Goal: Information Seeking & Learning: Learn about a topic

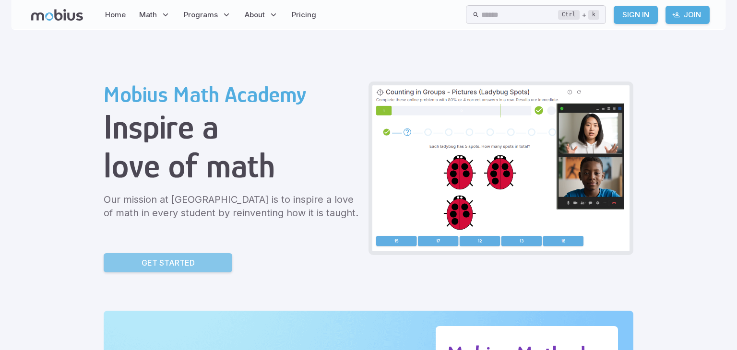
click at [203, 257] on link "Get Started" at bounding box center [168, 262] width 129 height 19
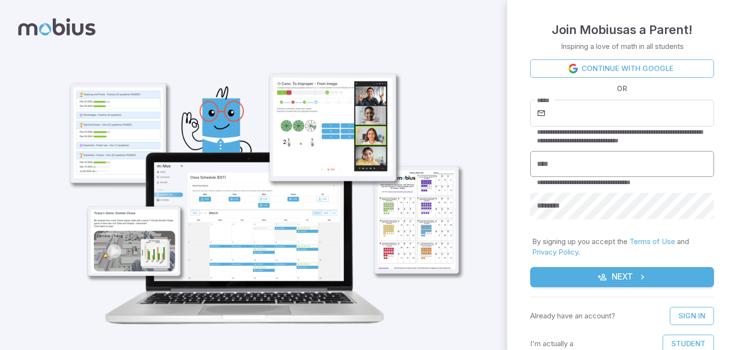
click at [569, 165] on input "****" at bounding box center [622, 164] width 184 height 26
type input "*********"
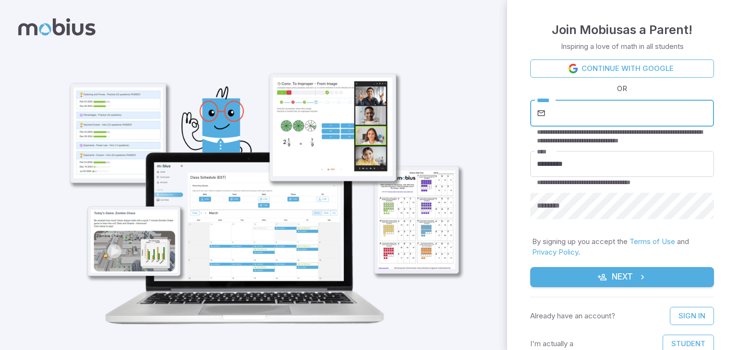
click at [551, 121] on input "*****" at bounding box center [631, 113] width 167 height 27
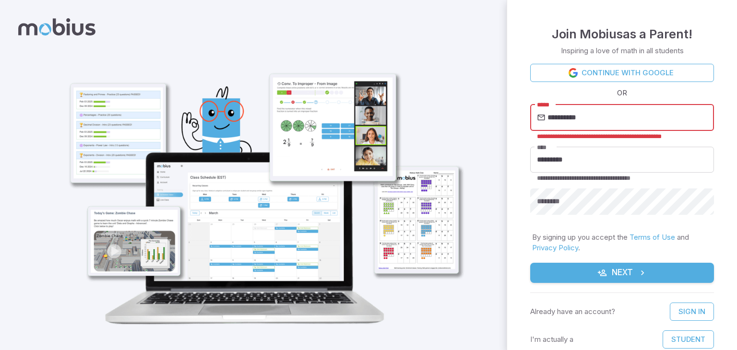
type input "**********"
type input "*"
click at [620, 99] on div "**********" at bounding box center [622, 143] width 184 height 159
click at [638, 118] on input "**********" at bounding box center [631, 117] width 167 height 27
type input "*"
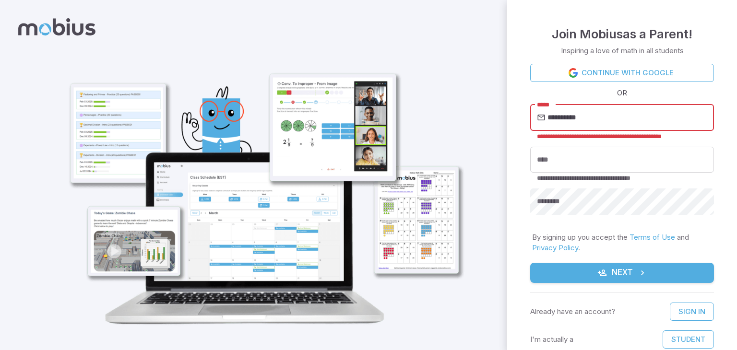
click at [588, 121] on input "**********" at bounding box center [631, 117] width 167 height 27
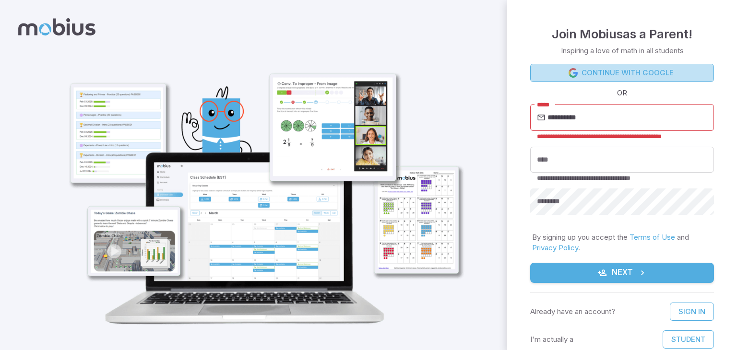
click at [597, 69] on link "Continue with Google" at bounding box center [622, 73] width 184 height 18
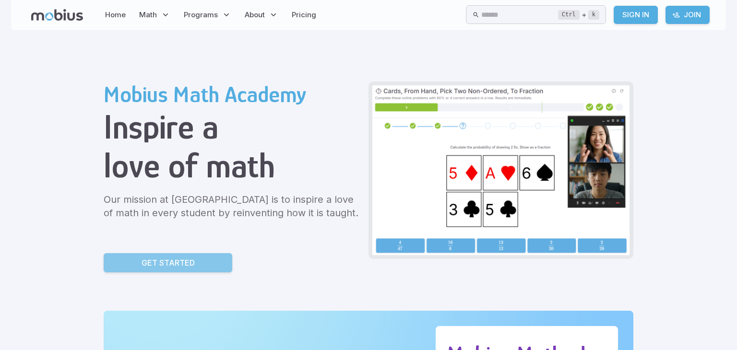
click at [224, 263] on link "Get Started" at bounding box center [168, 262] width 129 height 19
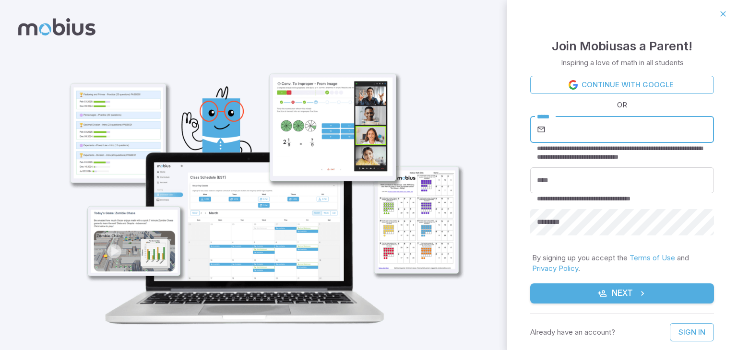
click at [557, 130] on input "*****" at bounding box center [631, 129] width 167 height 27
click at [567, 131] on input "*****" at bounding box center [631, 129] width 167 height 27
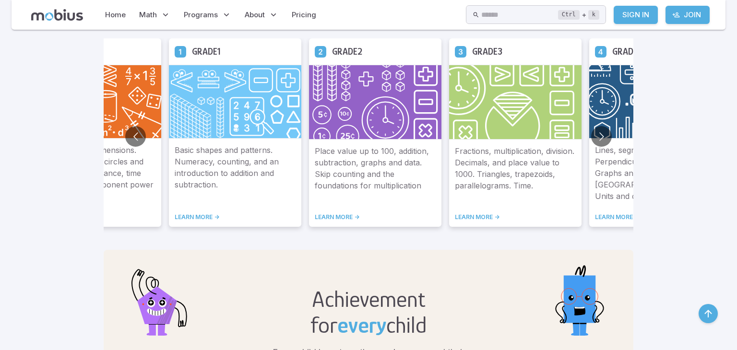
scroll to position [582, 0]
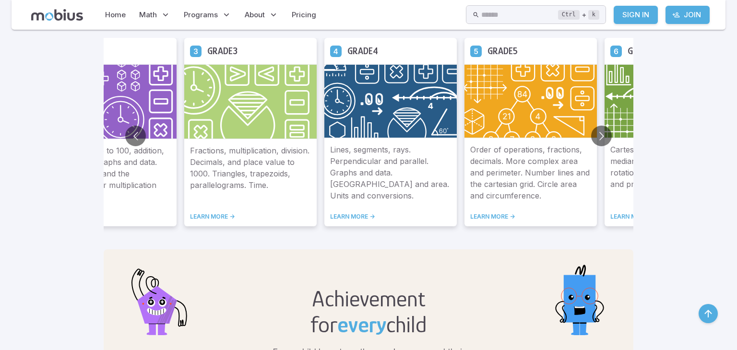
click at [386, 113] on img at bounding box center [391, 101] width 133 height 74
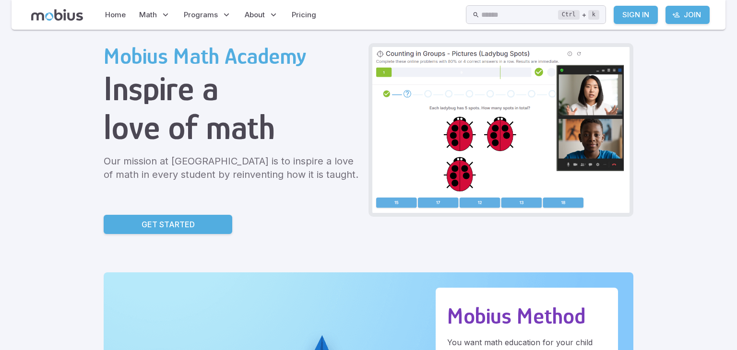
scroll to position [0, 0]
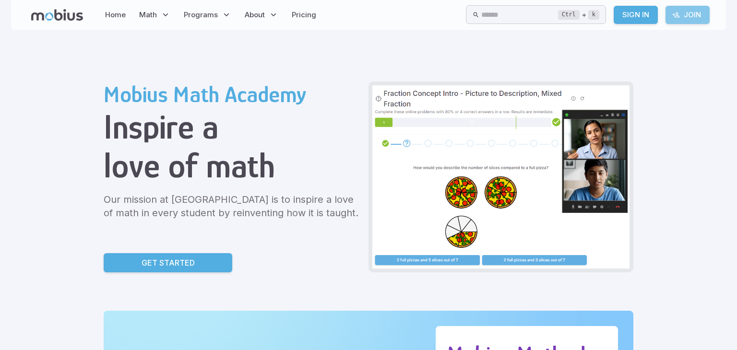
click at [691, 10] on link "Join" at bounding box center [688, 15] width 44 height 18
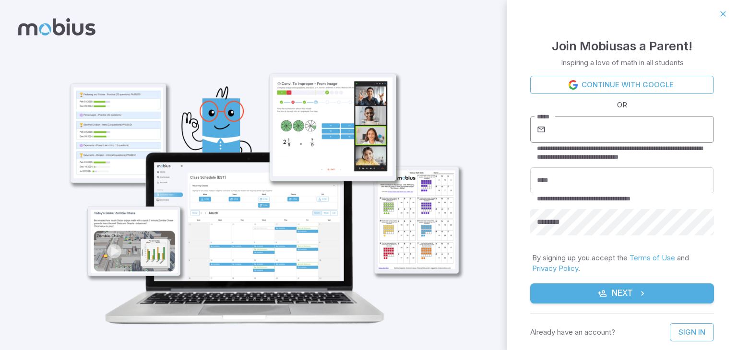
click at [615, 127] on input "*****" at bounding box center [631, 129] width 167 height 27
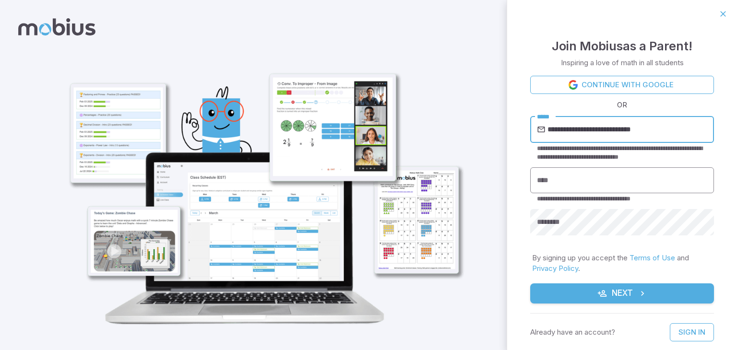
type input "**********"
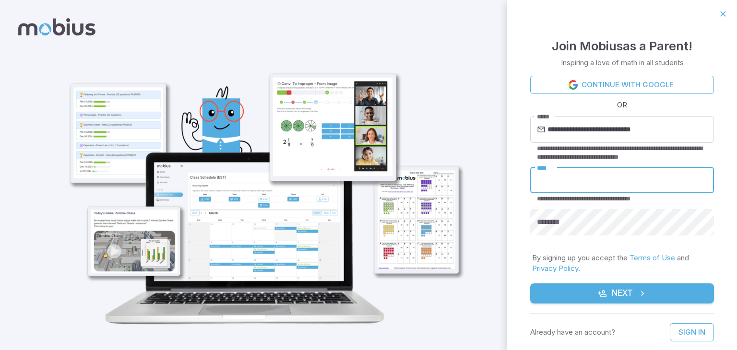
click at [635, 180] on input "****" at bounding box center [622, 181] width 184 height 26
type input "*********"
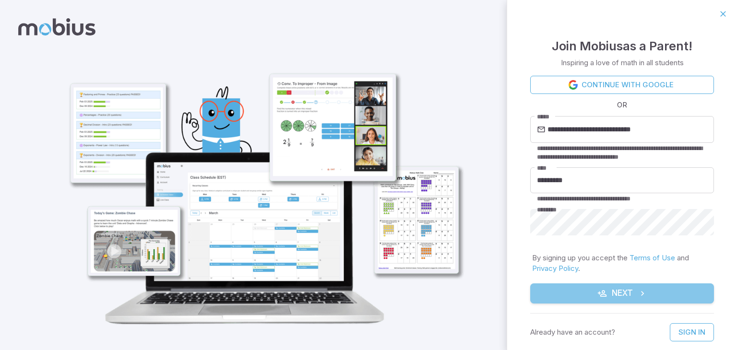
click at [622, 300] on button "Next" at bounding box center [622, 294] width 184 height 20
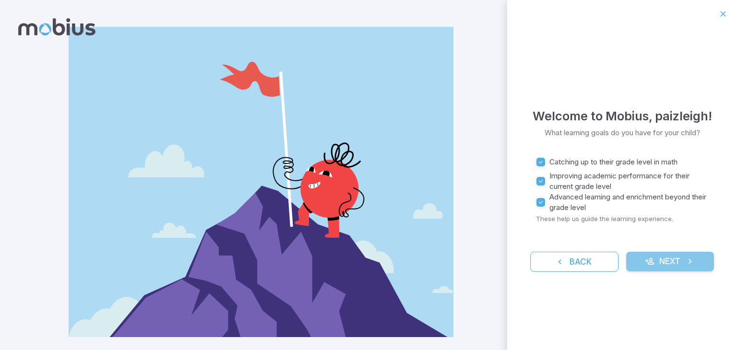
click at [674, 267] on button "Next" at bounding box center [671, 262] width 88 height 20
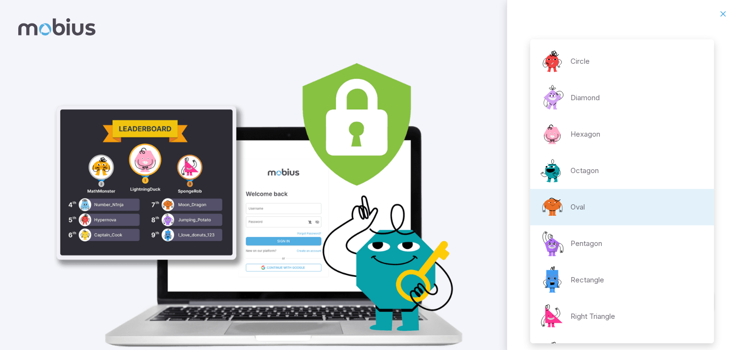
click at [699, 199] on body "**********" at bounding box center [368, 193] width 737 height 386
click at [636, 234] on li "Pentagon" at bounding box center [622, 244] width 184 height 36
type input "**********"
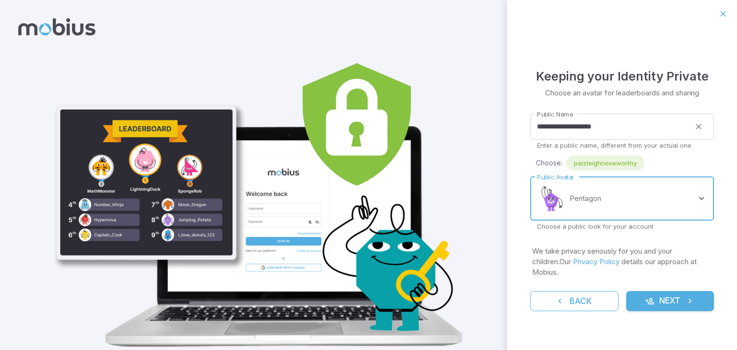
click at [687, 291] on button "Next" at bounding box center [671, 301] width 88 height 20
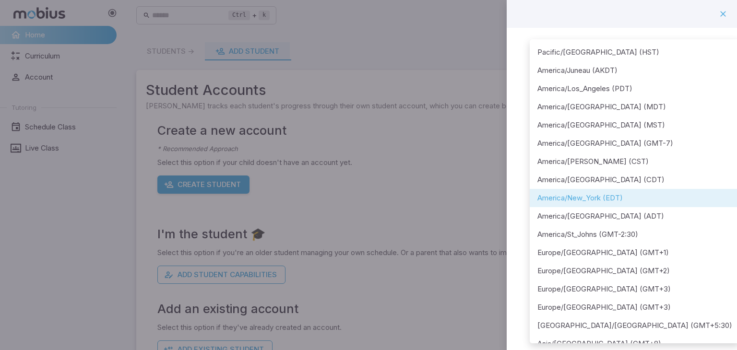
click at [696, 125] on body "**********" at bounding box center [368, 190] width 737 height 380
click at [728, 170] on div at bounding box center [368, 175] width 737 height 350
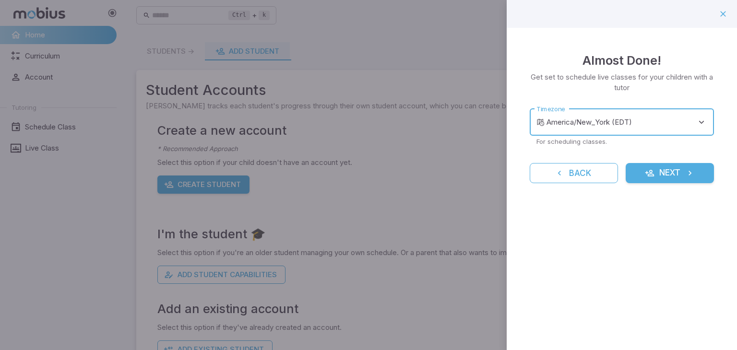
click at [698, 178] on button "Next" at bounding box center [670, 173] width 88 height 20
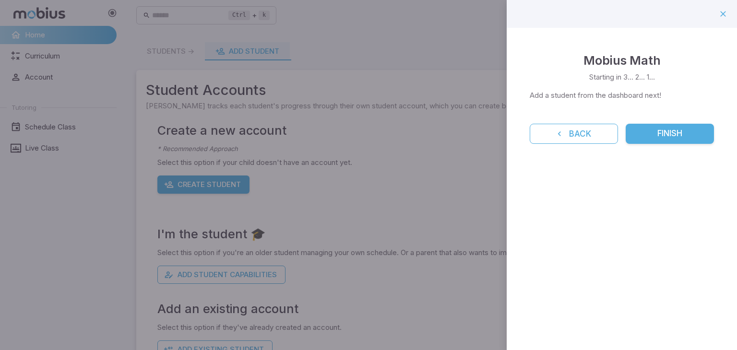
click at [714, 133] on button "Finish" at bounding box center [670, 134] width 88 height 20
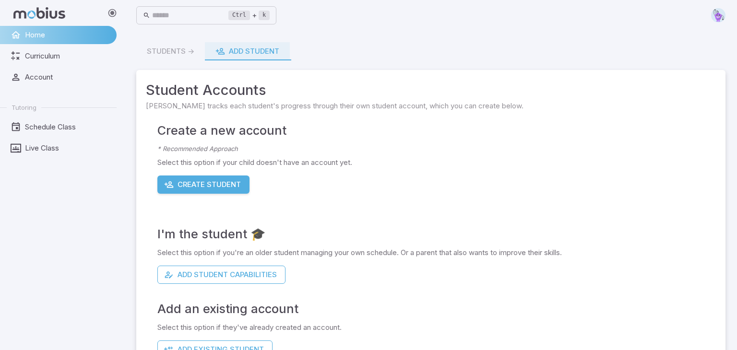
click at [198, 186] on button "Create Student" at bounding box center [203, 185] width 92 height 18
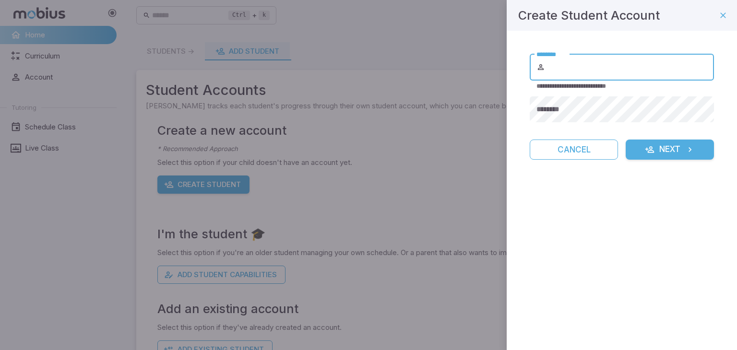
click at [548, 69] on input "********" at bounding box center [630, 67] width 167 height 27
type input "*********"
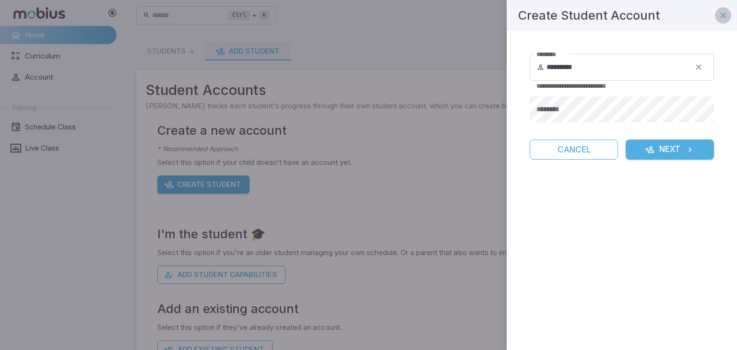
click at [721, 12] on icon "button" at bounding box center [724, 16] width 10 height 10
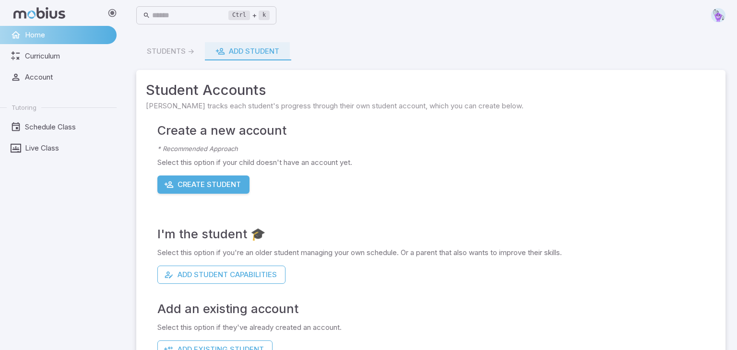
click at [173, 50] on div "Students -> Add Student" at bounding box center [431, 51] width 590 height 18
click at [46, 61] on span "Curriculum" at bounding box center [67, 56] width 85 height 11
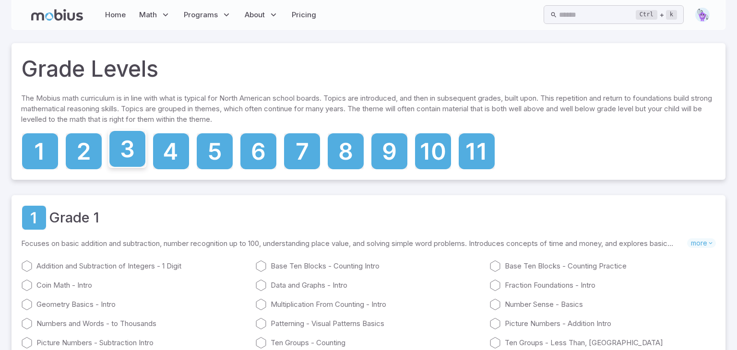
click at [119, 152] on icon at bounding box center [127, 149] width 36 height 36
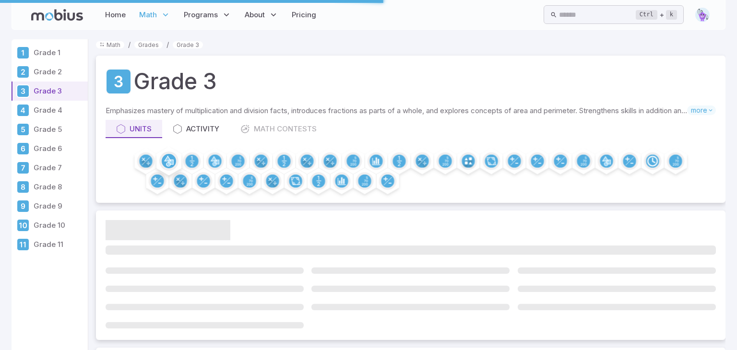
click at [167, 150] on div at bounding box center [169, 161] width 29 height 29
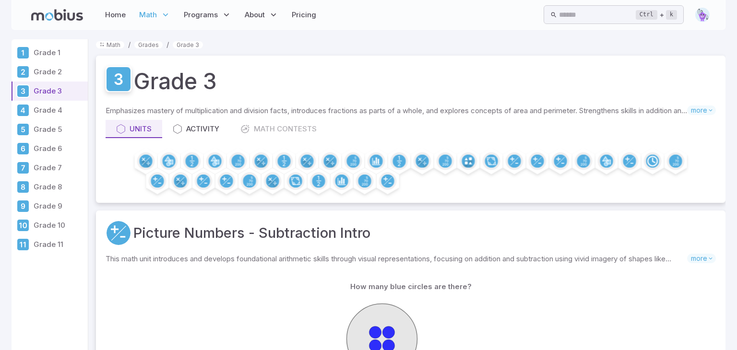
click at [131, 75] on link at bounding box center [119, 79] width 26 height 26
click at [37, 107] on p "Grade 4" at bounding box center [59, 110] width 50 height 11
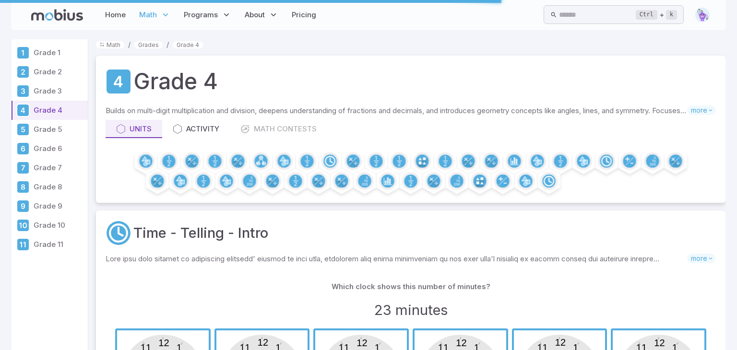
click at [34, 105] on p "Grade 4" at bounding box center [59, 110] width 50 height 11
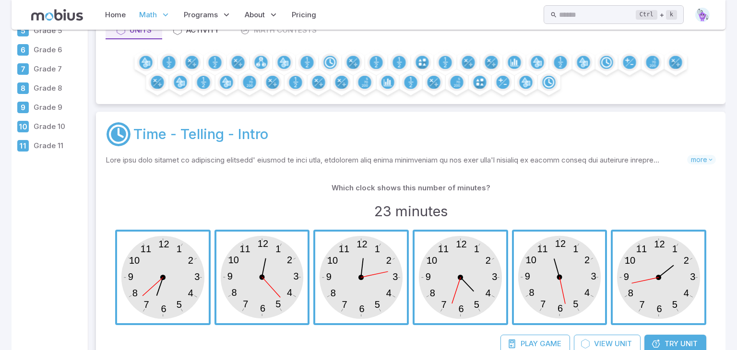
scroll to position [99, 0]
click at [580, 274] on span "button" at bounding box center [560, 277] width 92 height 92
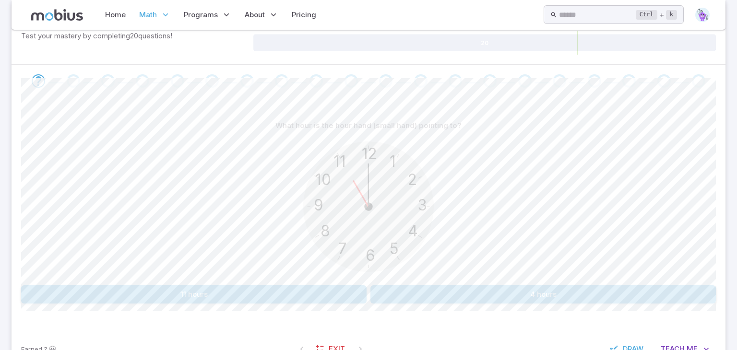
scroll to position [200, 0]
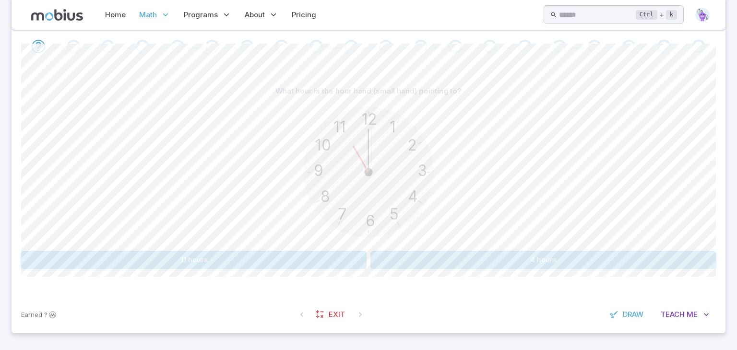
click at [265, 259] on button "11 hours" at bounding box center [194, 260] width 346 height 18
click at [435, 258] on button "3 hours" at bounding box center [544, 260] width 346 height 18
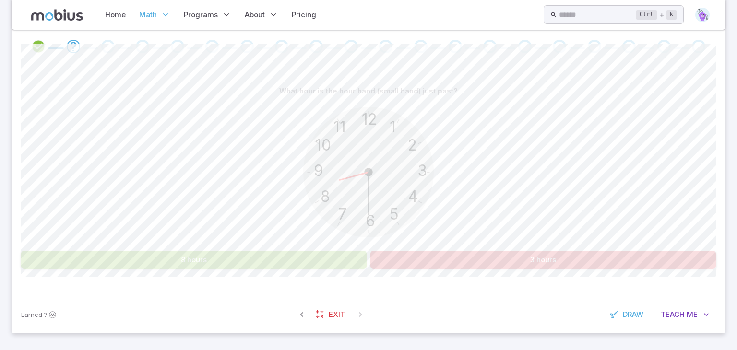
click at [269, 258] on button "8 hours" at bounding box center [194, 260] width 346 height 18
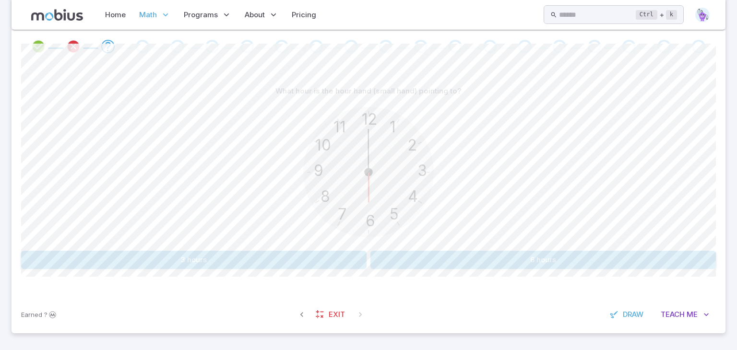
click at [271, 258] on button "3 hours" at bounding box center [194, 260] width 346 height 18
click at [424, 258] on button "3 hours" at bounding box center [544, 260] width 346 height 18
click at [346, 253] on button "4 hours" at bounding box center [194, 260] width 346 height 18
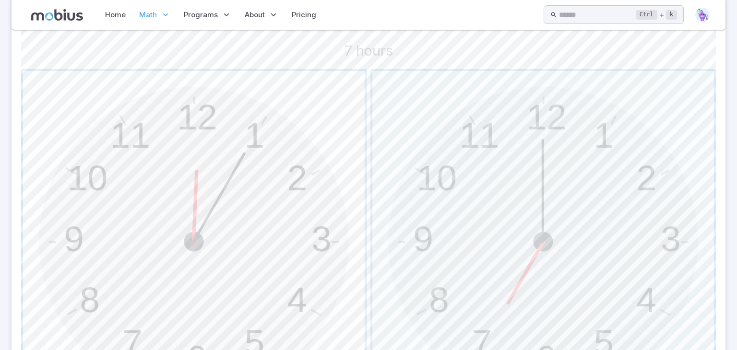
scroll to position [264, 0]
click at [638, 261] on span "button" at bounding box center [544, 242] width 342 height 342
click at [510, 260] on span "button" at bounding box center [544, 242] width 342 height 342
click at [216, 249] on span "button" at bounding box center [194, 242] width 342 height 342
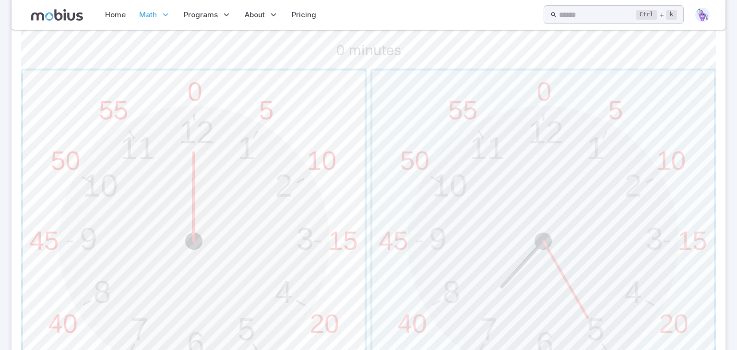
click at [288, 253] on span "button" at bounding box center [194, 242] width 342 height 342
click at [288, 252] on span "button" at bounding box center [194, 242] width 342 height 342
click at [446, 228] on span "button" at bounding box center [544, 242] width 342 height 342
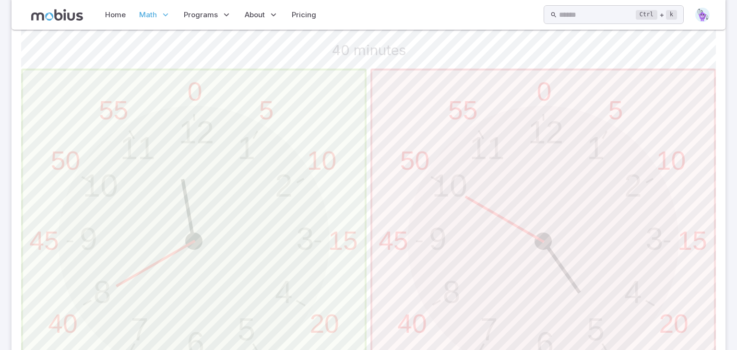
click at [310, 240] on span "button" at bounding box center [194, 242] width 342 height 342
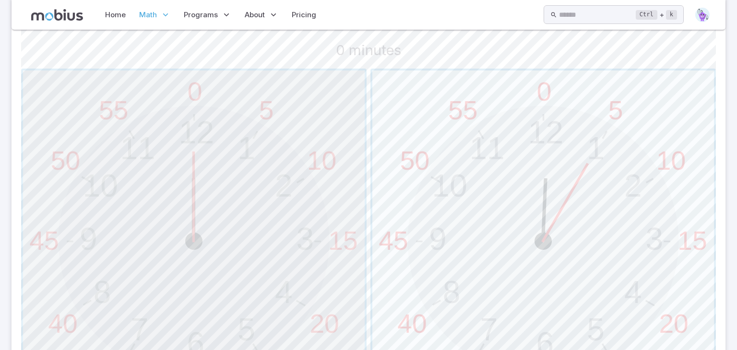
click at [311, 240] on span "button" at bounding box center [194, 242] width 342 height 342
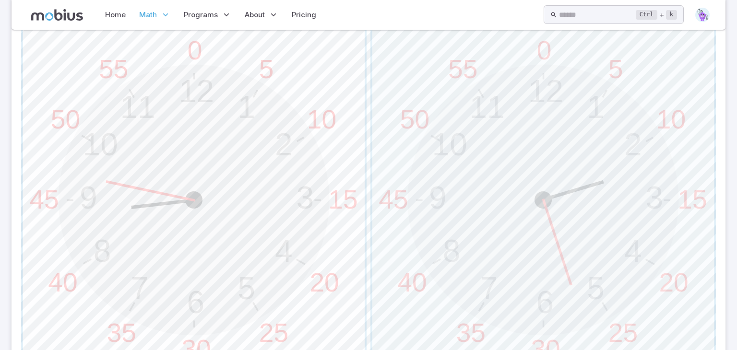
scroll to position [304, 0]
click at [198, 213] on span "button" at bounding box center [194, 201] width 342 height 342
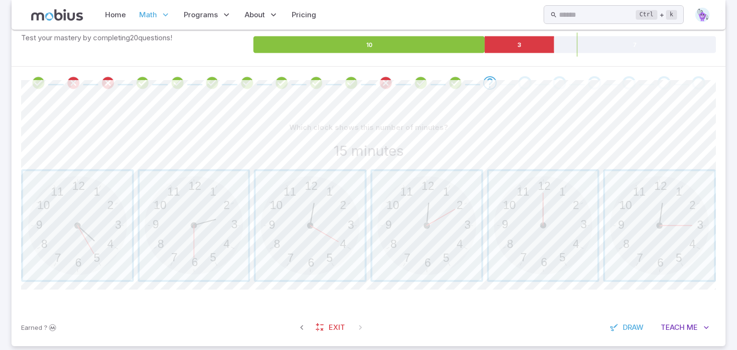
scroll to position [163, 0]
click at [104, 225] on span "button" at bounding box center [77, 225] width 109 height 109
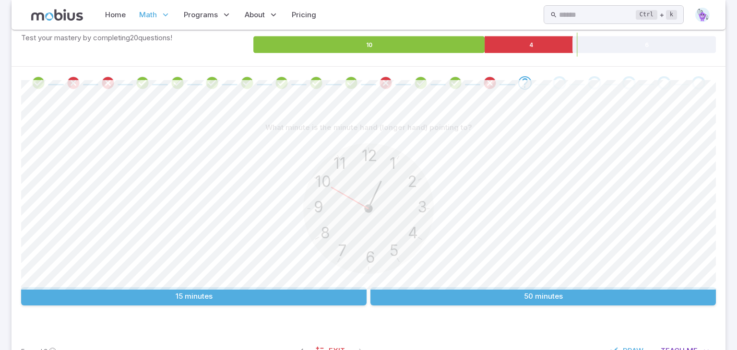
click at [665, 206] on div "12 6 3 9 1 2 11 10 5 4 7 8" at bounding box center [368, 210] width 695 height 147
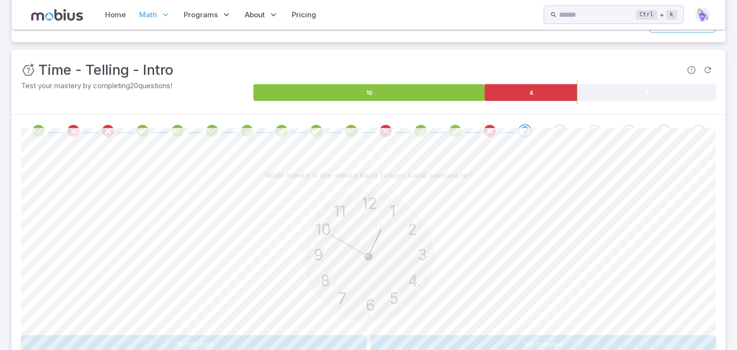
scroll to position [142, 0]
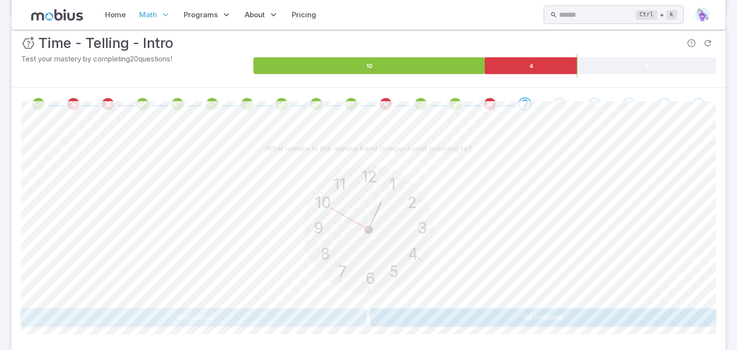
click at [244, 310] on button "15 minutes" at bounding box center [194, 318] width 346 height 18
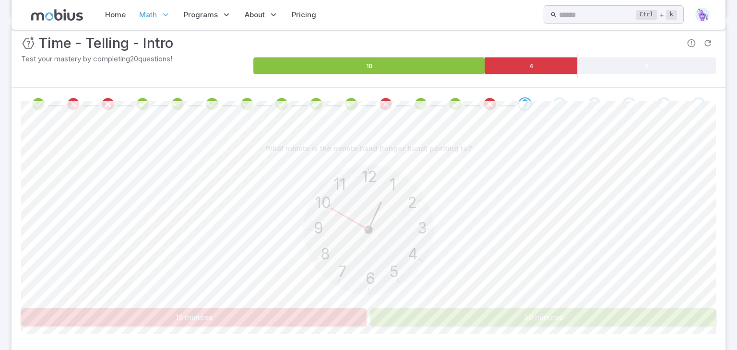
click at [411, 325] on button "50 minutes" at bounding box center [544, 318] width 346 height 18
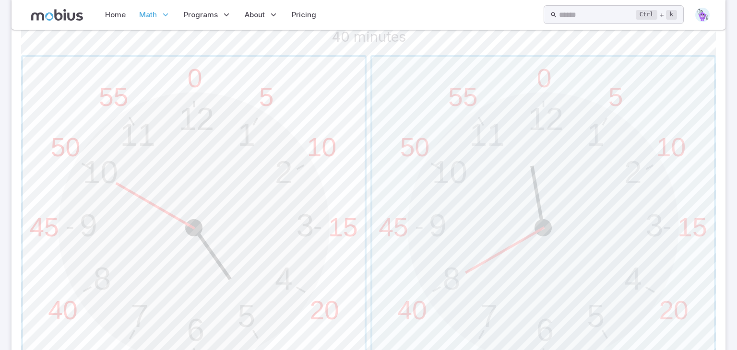
scroll to position [278, 0]
click at [536, 241] on span "button" at bounding box center [544, 228] width 342 height 342
click at [422, 233] on span "button" at bounding box center [544, 228] width 342 height 342
click at [450, 196] on span "button" at bounding box center [544, 228] width 342 height 342
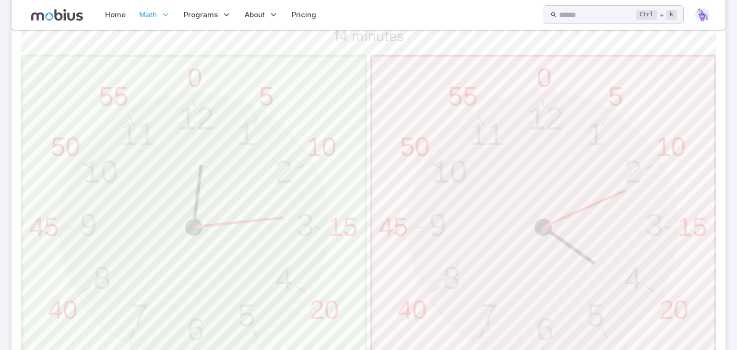
click at [197, 101] on span "button" at bounding box center [194, 228] width 342 height 342
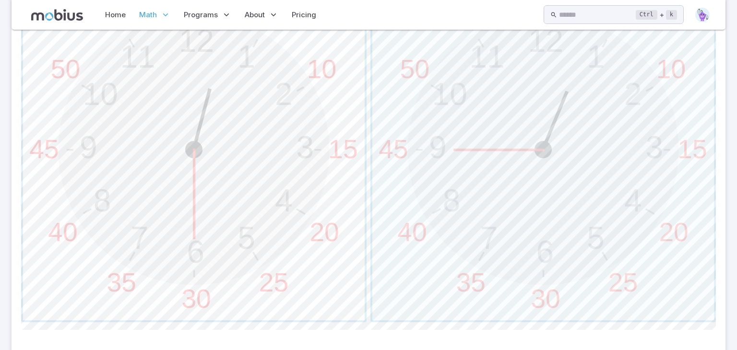
scroll to position [357, 0]
click at [102, 145] on span "button" at bounding box center [194, 148] width 342 height 342
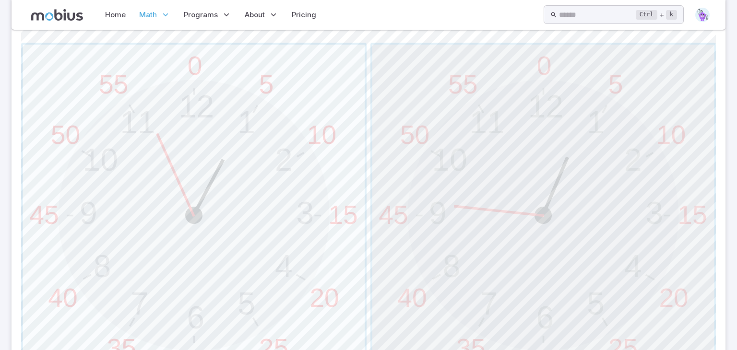
scroll to position [294, 0]
click at [254, 139] on span "button" at bounding box center [194, 212] width 342 height 342
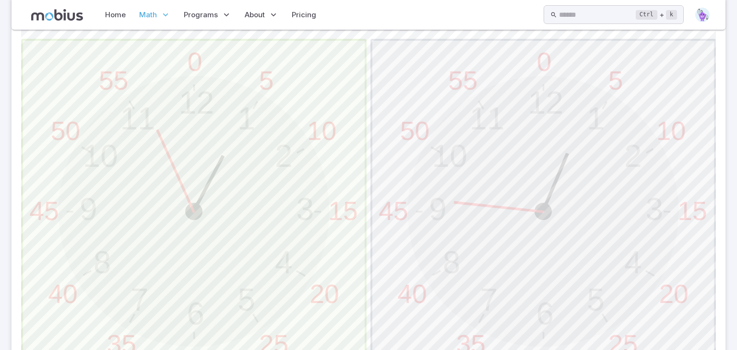
scroll to position [60, 0]
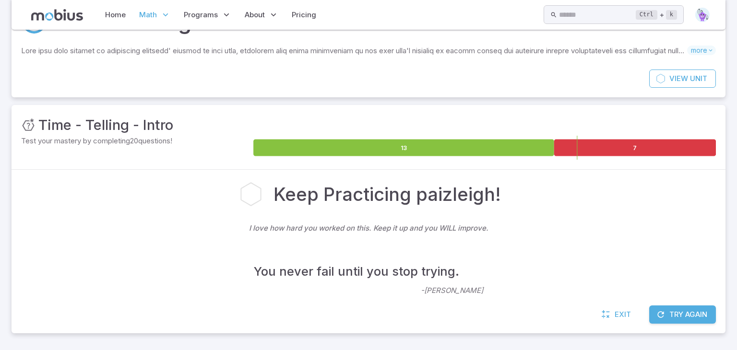
click at [661, 329] on div "Exit Try Again" at bounding box center [369, 320] width 714 height 28
click at [680, 315] on button "Try Again" at bounding box center [683, 315] width 67 height 18
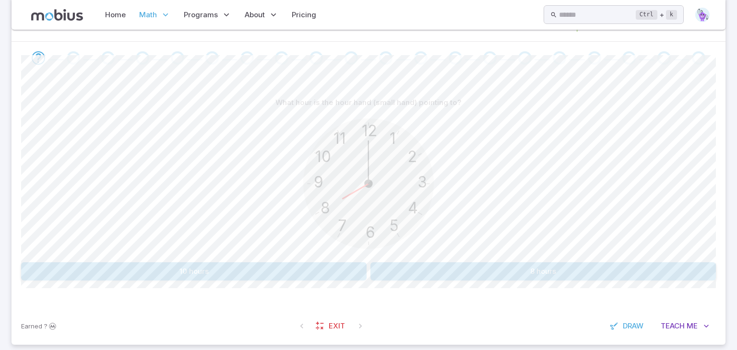
scroll to position [188, 0]
click at [656, 266] on button "8 hours" at bounding box center [544, 272] width 346 height 18
click at [636, 266] on button "10 hours" at bounding box center [544, 272] width 346 height 18
click at [97, 267] on button "6 hours" at bounding box center [194, 272] width 346 height 18
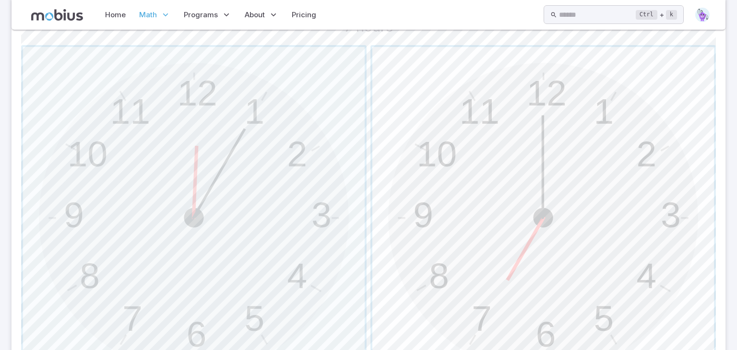
click at [637, 201] on span "button" at bounding box center [544, 218] width 342 height 342
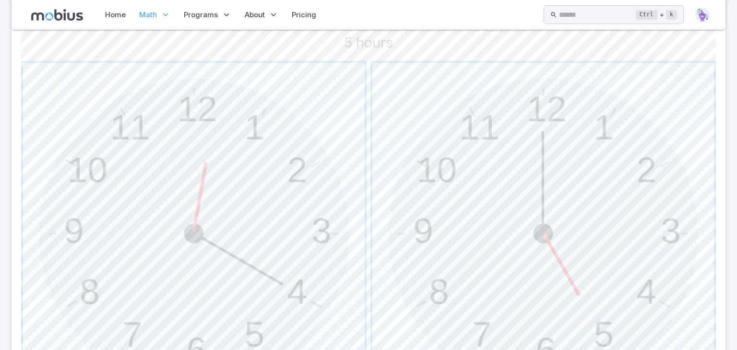
scroll to position [273, 0]
click at [637, 207] on span "button" at bounding box center [544, 233] width 342 height 342
click at [108, 240] on span "button" at bounding box center [194, 233] width 342 height 342
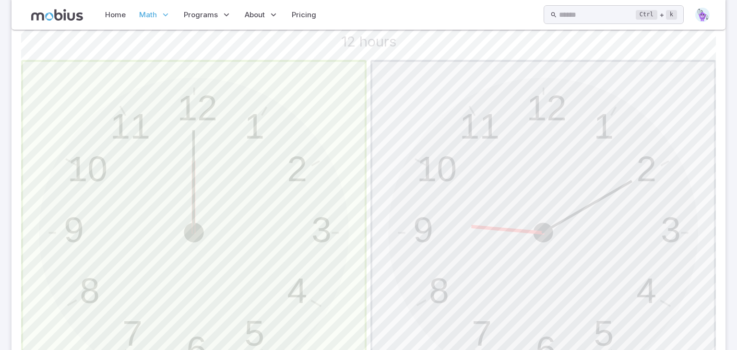
scroll to position [200, 0]
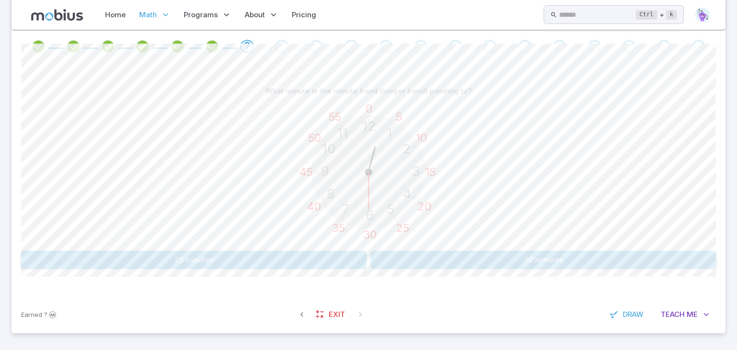
click at [619, 254] on button "30 minutes" at bounding box center [544, 260] width 346 height 18
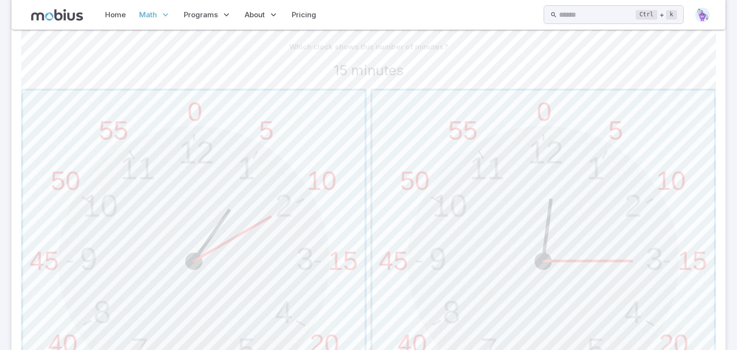
scroll to position [239, 0]
click at [645, 233] on span "button" at bounding box center [544, 267] width 342 height 342
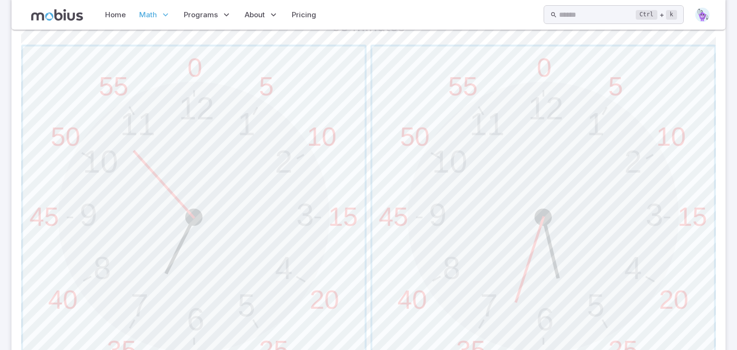
scroll to position [287, 0]
click at [108, 232] on span "button" at bounding box center [194, 219] width 342 height 342
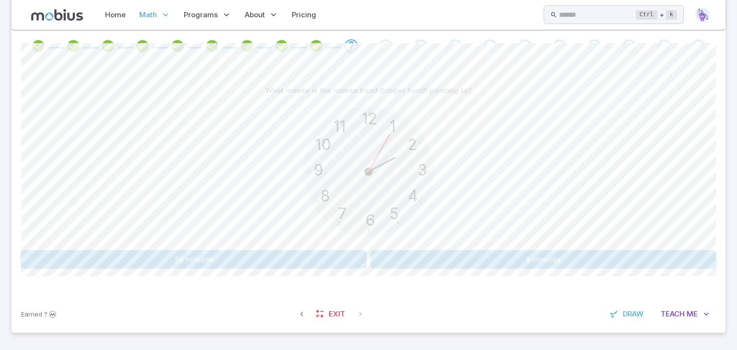
scroll to position [200, 0]
click at [623, 260] on button "5 minutes" at bounding box center [544, 260] width 346 height 18
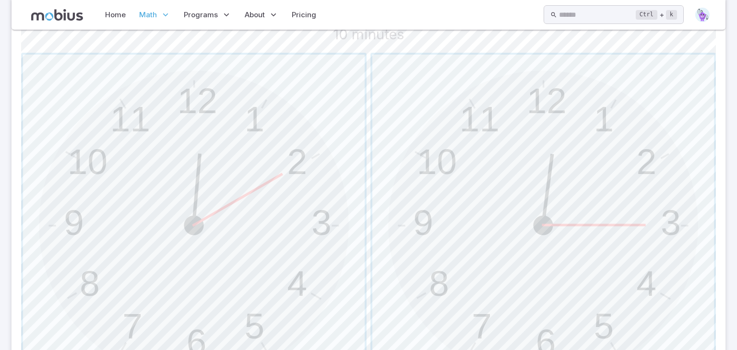
scroll to position [280, 0]
click at [86, 204] on span "button" at bounding box center [194, 225] width 342 height 342
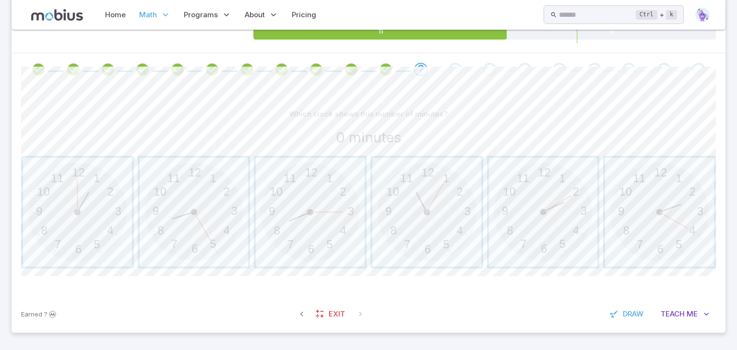
scroll to position [176, 0]
click at [83, 220] on span "button" at bounding box center [77, 212] width 109 height 109
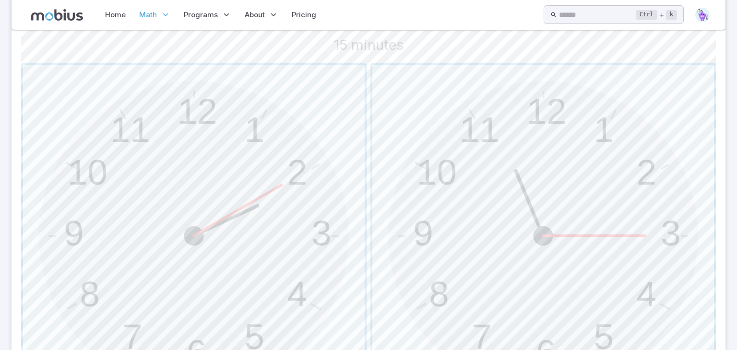
scroll to position [270, 0]
click at [666, 199] on span "button" at bounding box center [544, 235] width 342 height 342
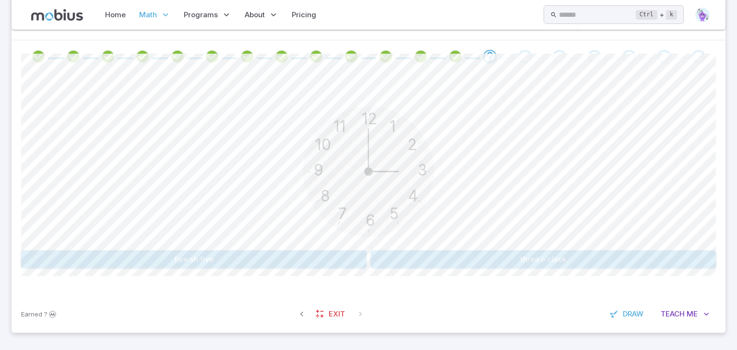
click at [541, 261] on button "three o'clock" at bounding box center [544, 260] width 346 height 18
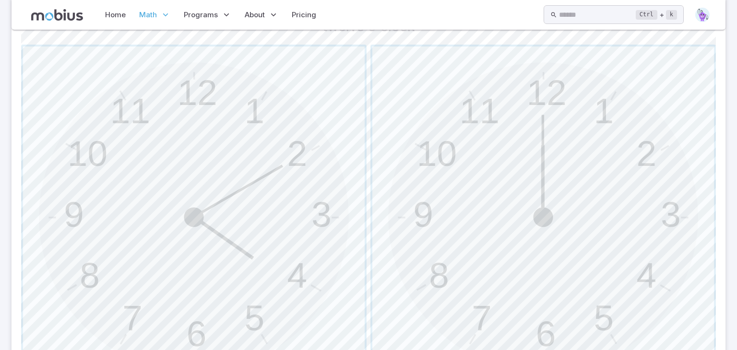
scroll to position [285, 0]
click at [638, 151] on span "button" at bounding box center [544, 220] width 342 height 342
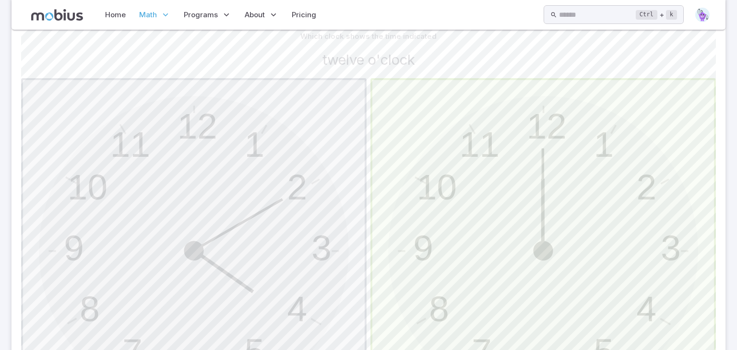
scroll to position [190, 0]
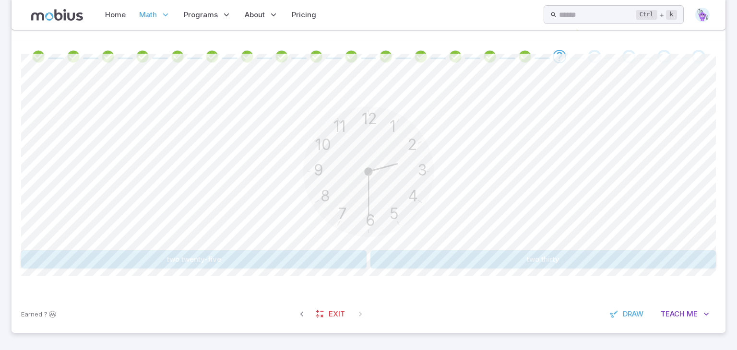
click at [305, 253] on button "two twenty-five" at bounding box center [194, 260] width 346 height 18
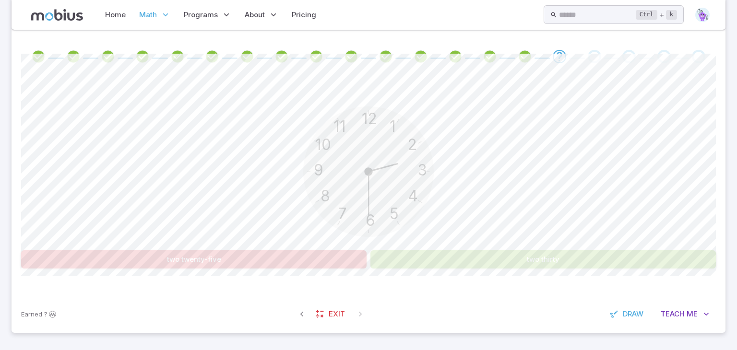
click at [546, 235] on div "12 6 3 9 1 2 11 10 5 4 7 8" at bounding box center [368, 173] width 695 height 147
click at [543, 252] on button "two thirty" at bounding box center [544, 260] width 346 height 18
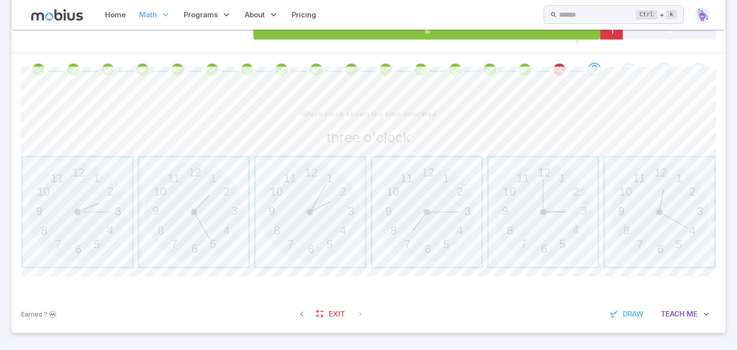
scroll to position [176, 0]
click at [547, 208] on span "button" at bounding box center [543, 212] width 109 height 109
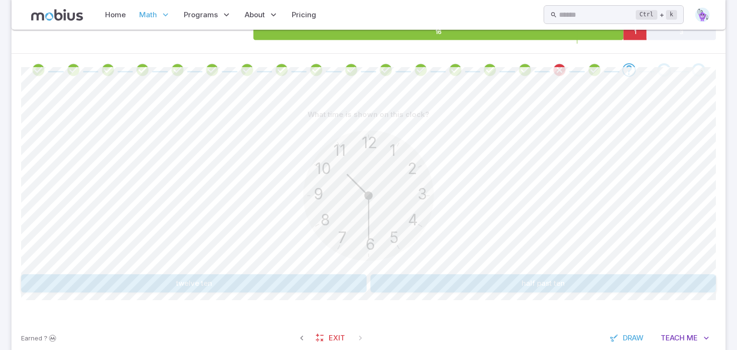
click at [557, 281] on button "half past ten" at bounding box center [544, 284] width 346 height 18
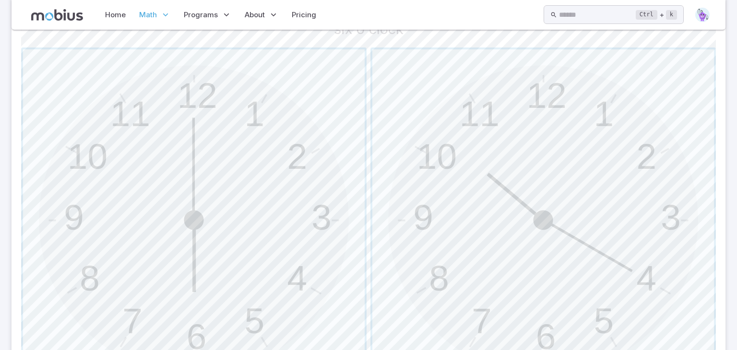
scroll to position [287, 0]
click at [118, 209] on span "button" at bounding box center [194, 219] width 342 height 342
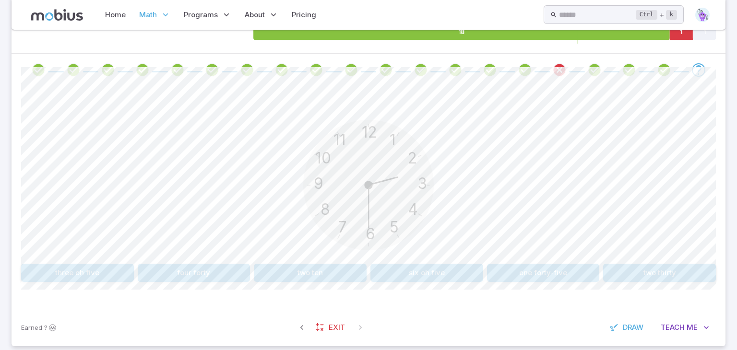
scroll to position [190, 0]
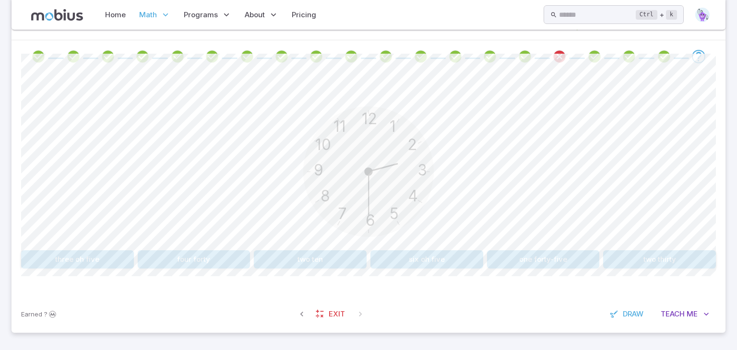
click at [446, 256] on button "six oh five" at bounding box center [427, 260] width 113 height 18
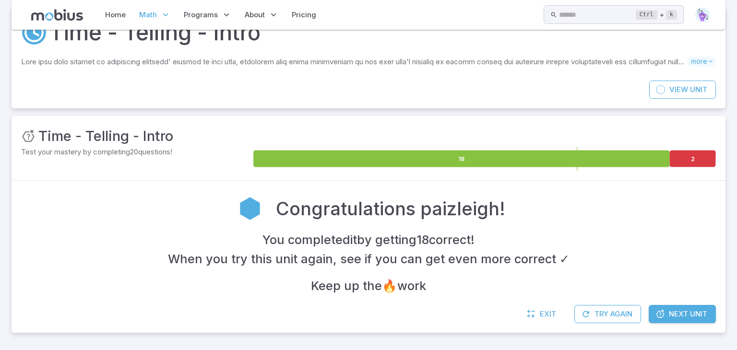
scroll to position [48, 0]
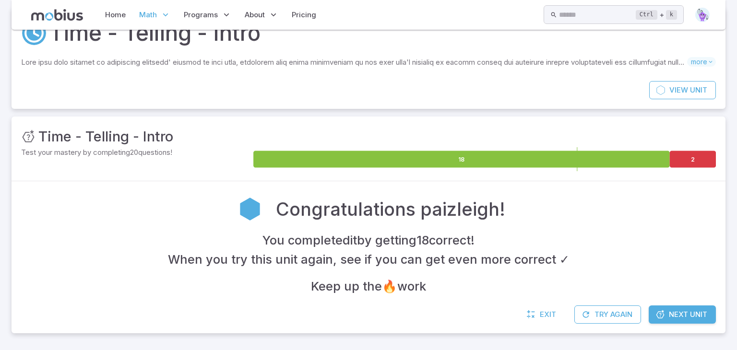
click at [693, 317] on span "Next Unit" at bounding box center [688, 315] width 38 height 11
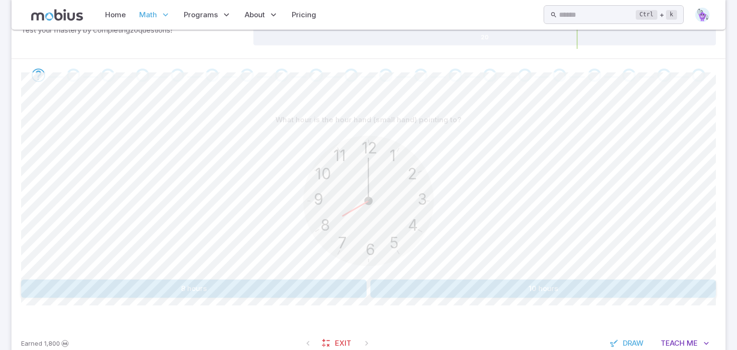
scroll to position [171, 0]
click at [66, 288] on button "8 hours" at bounding box center [194, 288] width 346 height 18
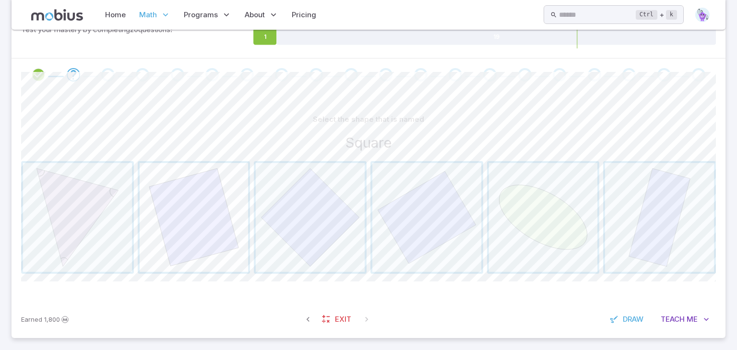
click at [181, 230] on span "button" at bounding box center [194, 217] width 109 height 109
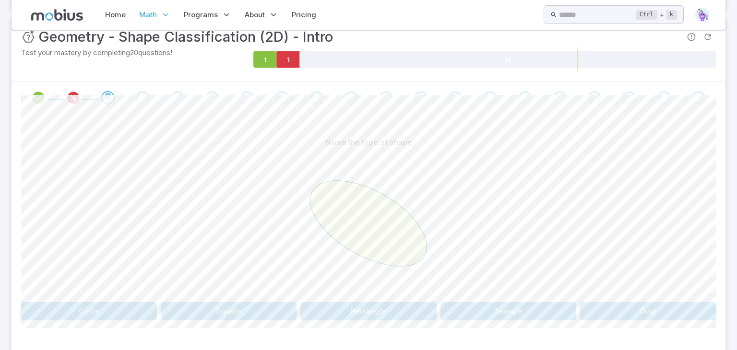
click at [671, 311] on button "Oval" at bounding box center [648, 311] width 136 height 18
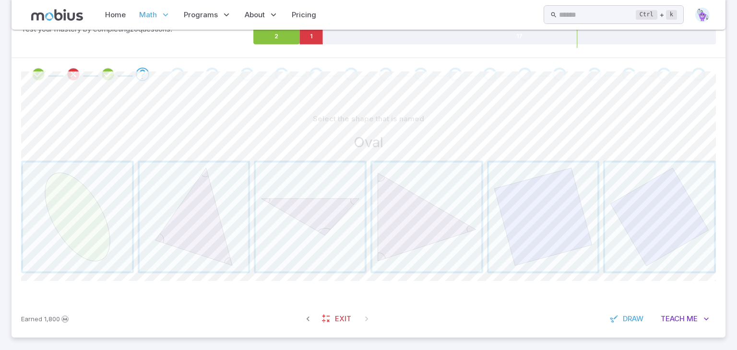
scroll to position [176, 0]
click at [74, 225] on span "button" at bounding box center [77, 212] width 109 height 109
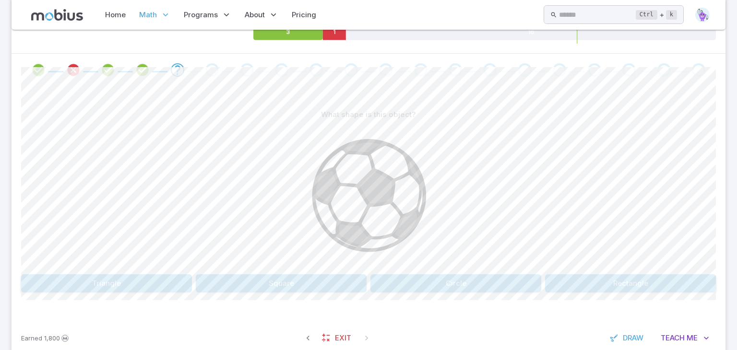
click at [472, 285] on button "Circle" at bounding box center [456, 284] width 171 height 18
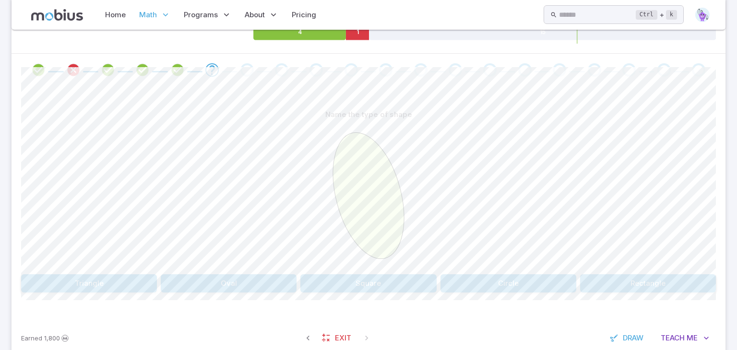
click at [252, 276] on button "Oval" at bounding box center [229, 284] width 136 height 18
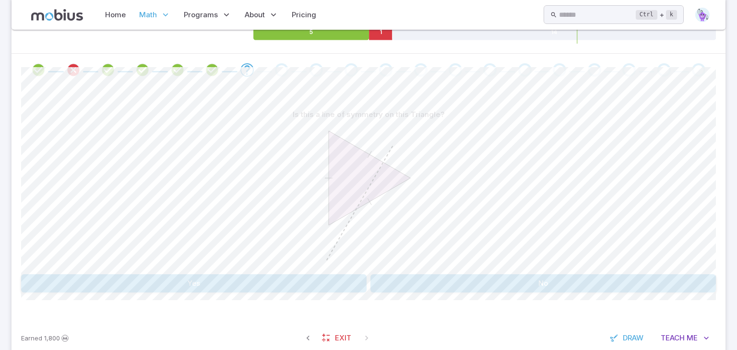
click at [107, 282] on button "Yes" at bounding box center [194, 284] width 346 height 18
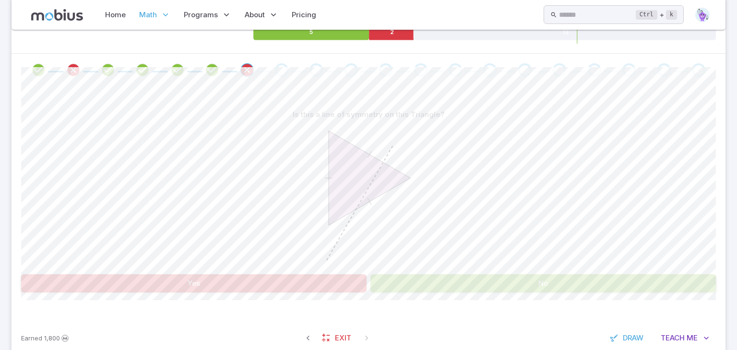
click at [672, 299] on div "Is this a line of symmetry on this Triangle? Yes No Canvas actions 100 % Exit z…" at bounding box center [368, 202] width 695 height 233
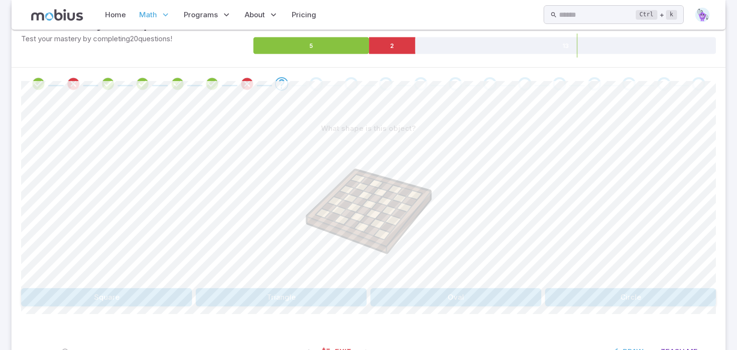
scroll to position [161, 0]
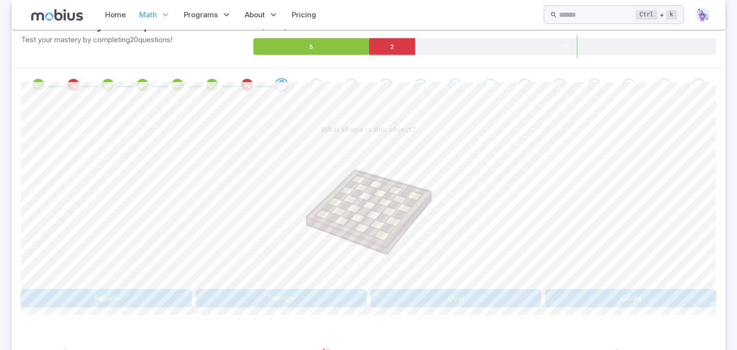
click at [163, 300] on button "Square" at bounding box center [106, 298] width 171 height 18
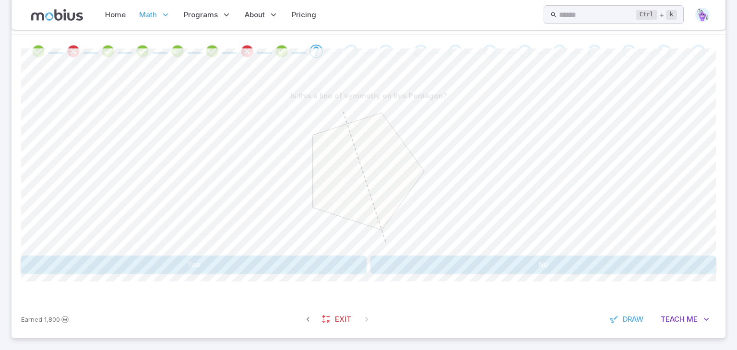
scroll to position [200, 0]
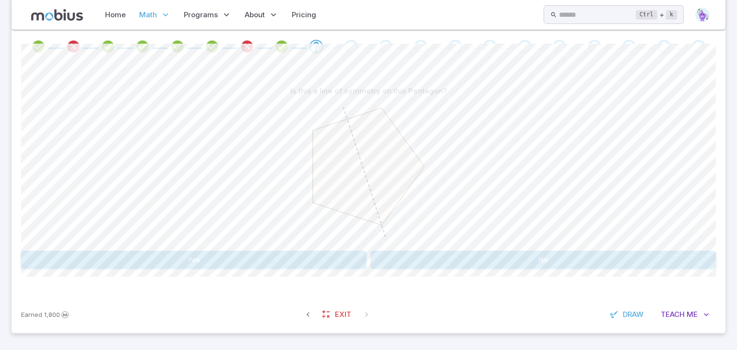
click at [309, 259] on button "Yes" at bounding box center [194, 260] width 346 height 18
click at [332, 267] on button "Yes" at bounding box center [194, 260] width 346 height 18
click at [668, 265] on button "5" at bounding box center [659, 260] width 113 height 18
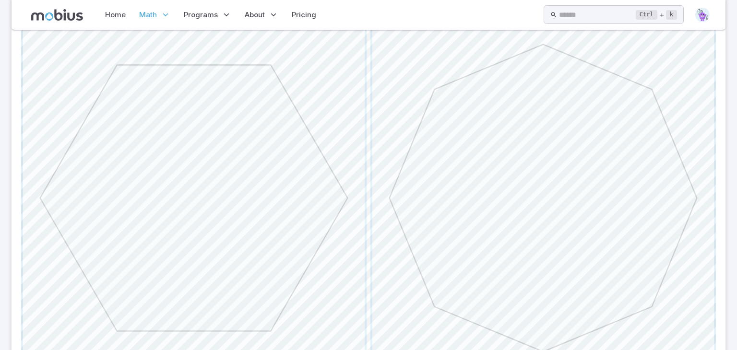
scroll to position [297, 0]
click at [593, 200] on span "button" at bounding box center [544, 209] width 342 height 342
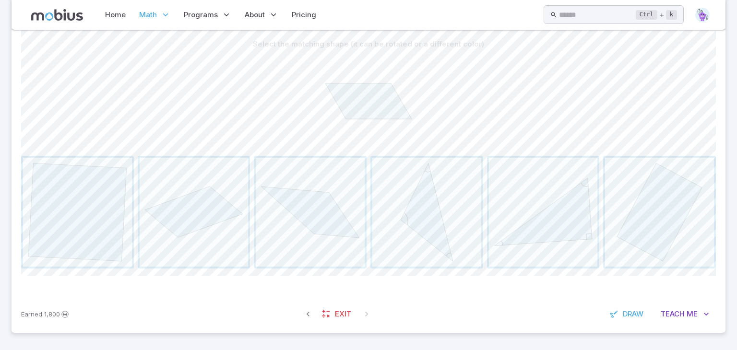
scroll to position [246, 0]
click at [311, 231] on span "button" at bounding box center [310, 212] width 109 height 109
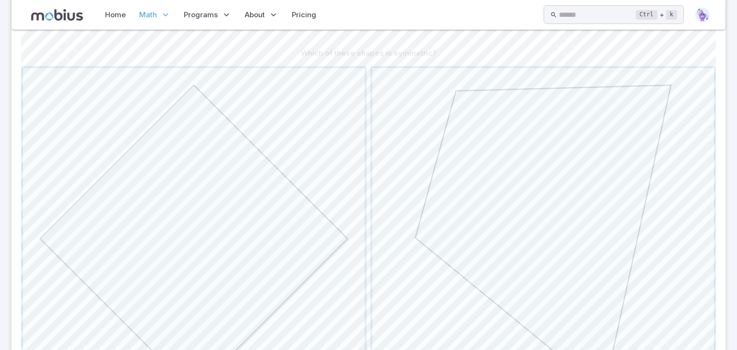
scroll to position [239, 0]
click at [94, 165] on span "button" at bounding box center [194, 238] width 342 height 342
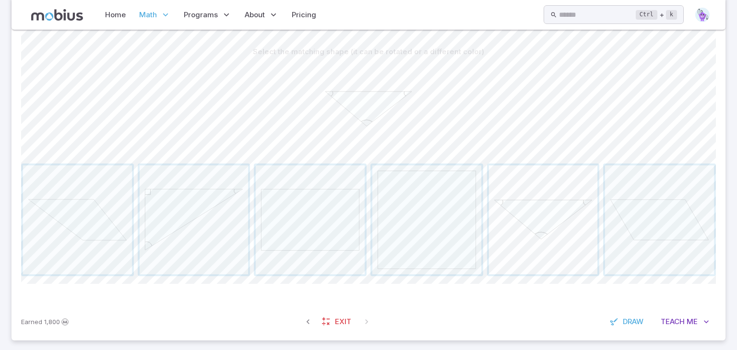
click at [555, 200] on span "button" at bounding box center [543, 220] width 109 height 109
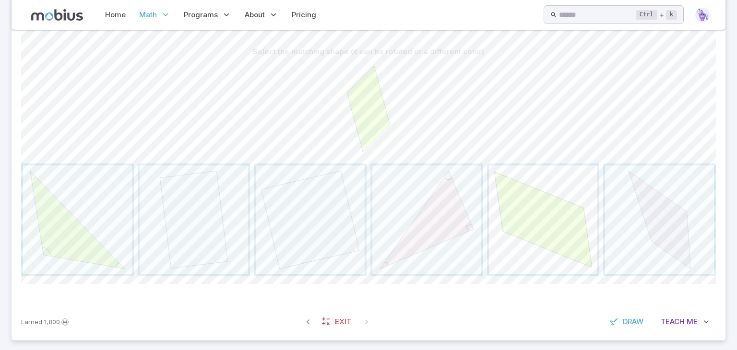
click at [546, 209] on span "button" at bounding box center [543, 220] width 109 height 109
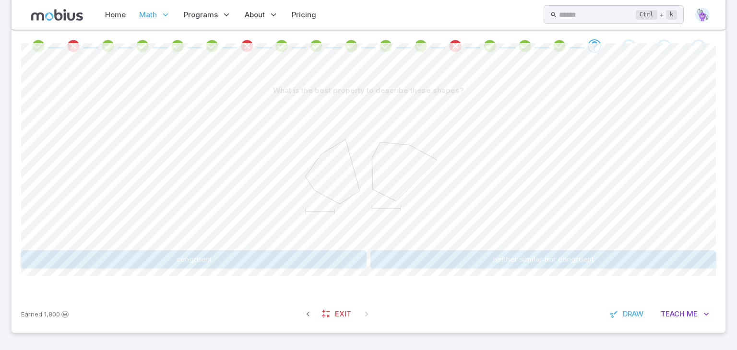
scroll to position [200, 0]
click at [352, 253] on button "congruent" at bounding box center [194, 260] width 346 height 18
click at [641, 253] on button "No" at bounding box center [544, 260] width 346 height 18
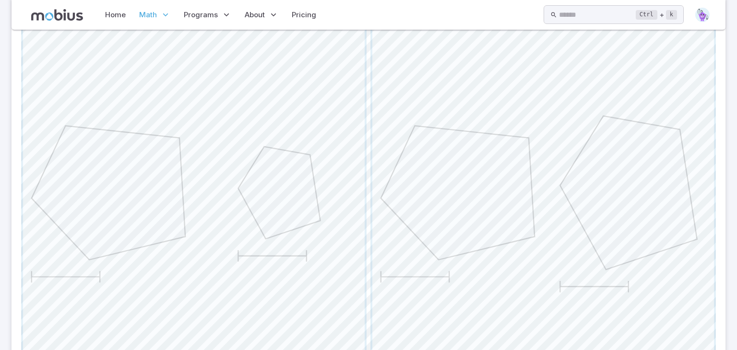
scroll to position [359, 0]
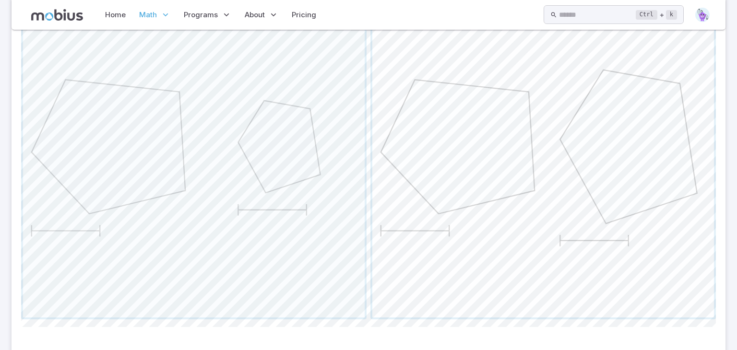
click at [646, 170] on span "button" at bounding box center [544, 147] width 342 height 342
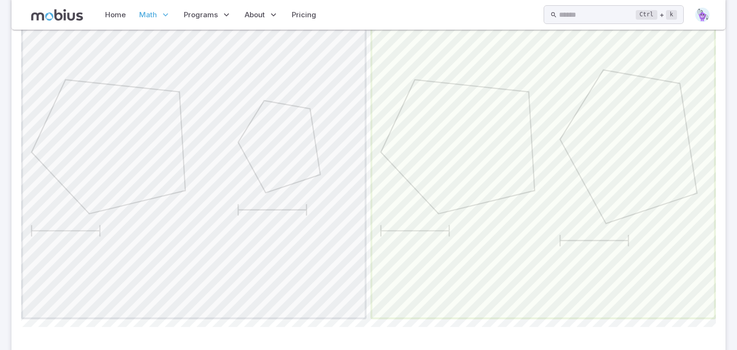
scroll to position [200, 0]
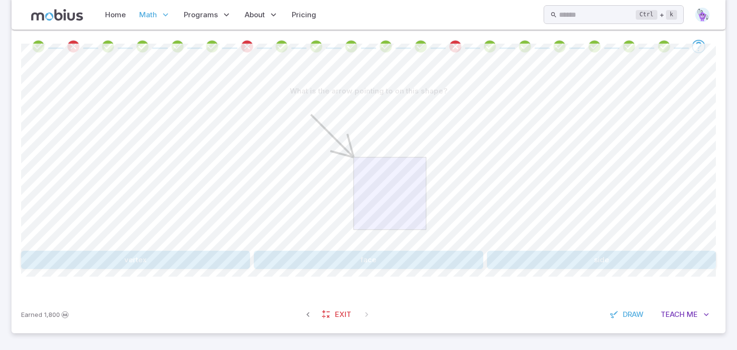
click at [630, 260] on button "side" at bounding box center [601, 260] width 229 height 18
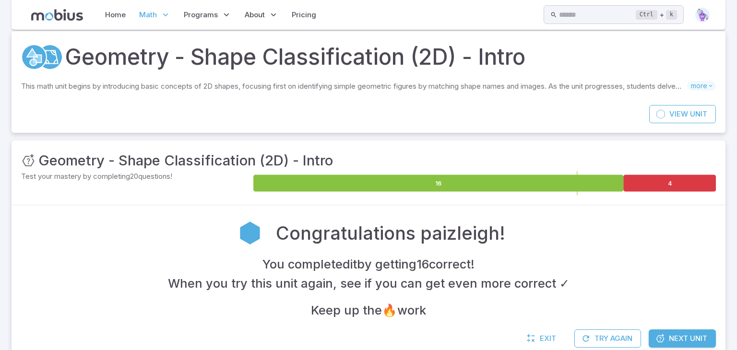
scroll to position [48, 0]
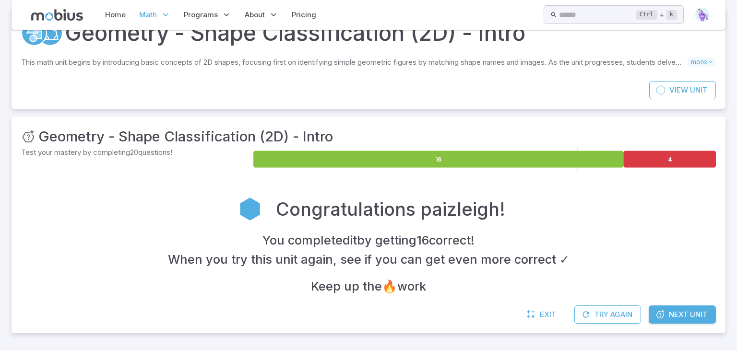
click at [704, 315] on span "Next Unit" at bounding box center [688, 315] width 38 height 11
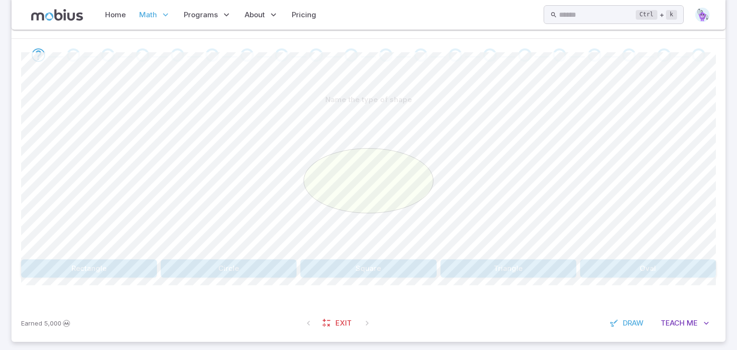
scroll to position [200, 0]
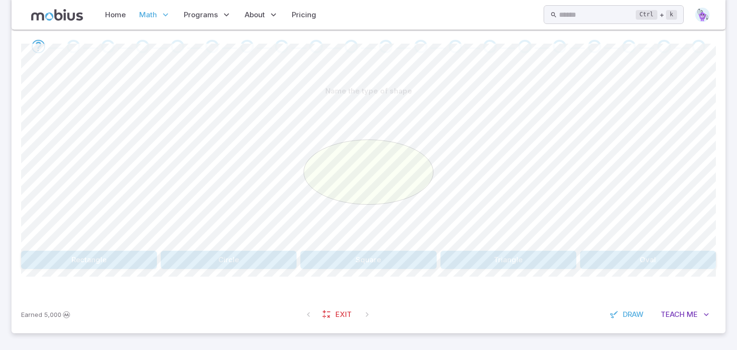
click at [263, 263] on button "Circle" at bounding box center [229, 260] width 136 height 18
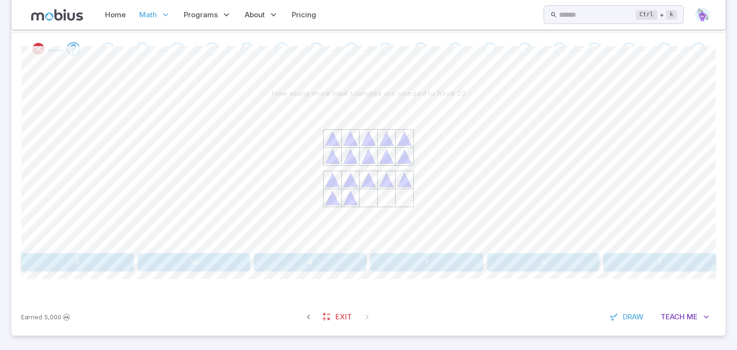
scroll to position [199, 0]
click at [92, 255] on button "3" at bounding box center [77, 261] width 113 height 18
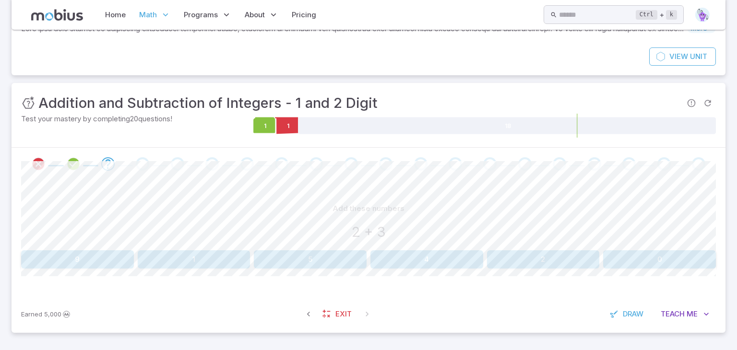
scroll to position [82, 0]
click at [294, 277] on div "Add these numbers 2 + 3 9 1 5 4 2 0 Canvas actions 100 % Exit zen mode" at bounding box center [368, 238] width 695 height 115
click at [315, 257] on button "5" at bounding box center [310, 260] width 113 height 18
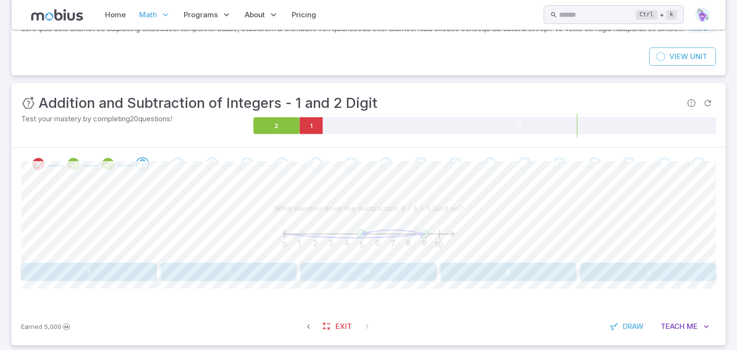
click at [695, 269] on button "1" at bounding box center [648, 272] width 136 height 18
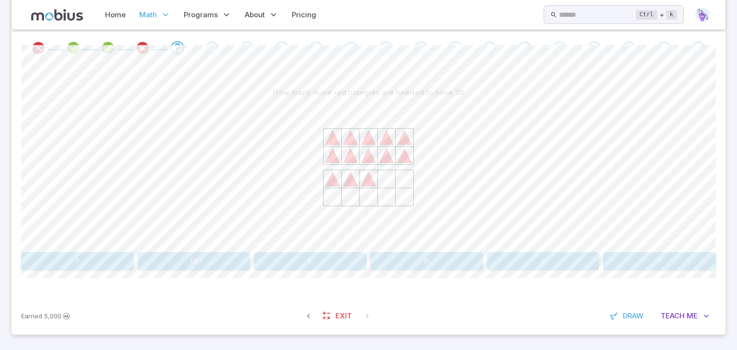
scroll to position [200, 0]
click at [96, 261] on button "7" at bounding box center [77, 260] width 113 height 18
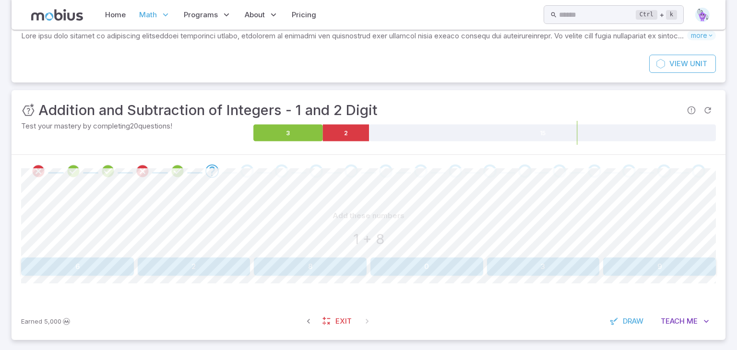
scroll to position [82, 0]
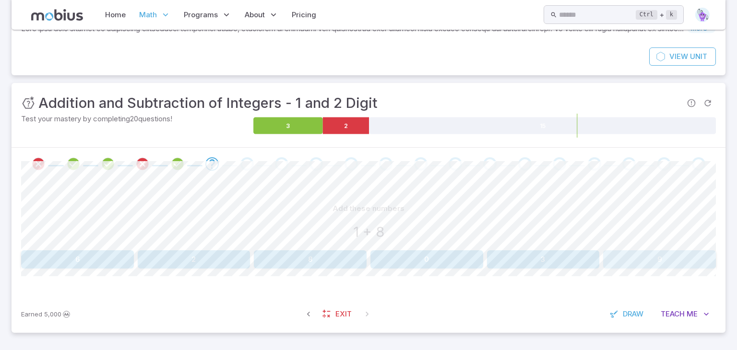
click at [613, 260] on button "9" at bounding box center [659, 260] width 113 height 18
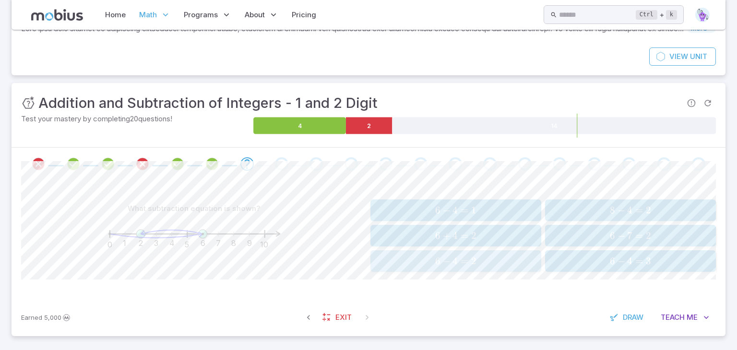
click at [458, 259] on span "4" at bounding box center [455, 261] width 5 height 12
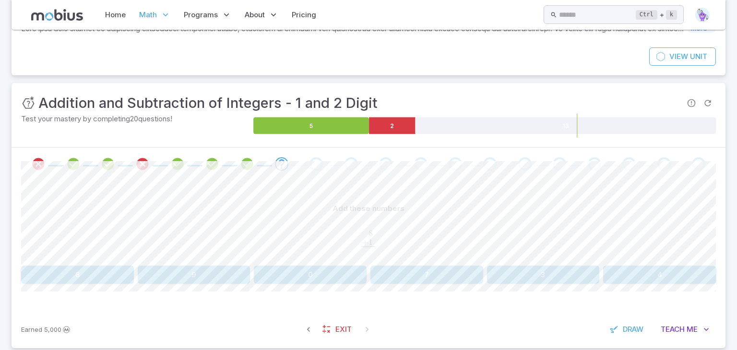
click at [185, 267] on button "9" at bounding box center [194, 275] width 113 height 18
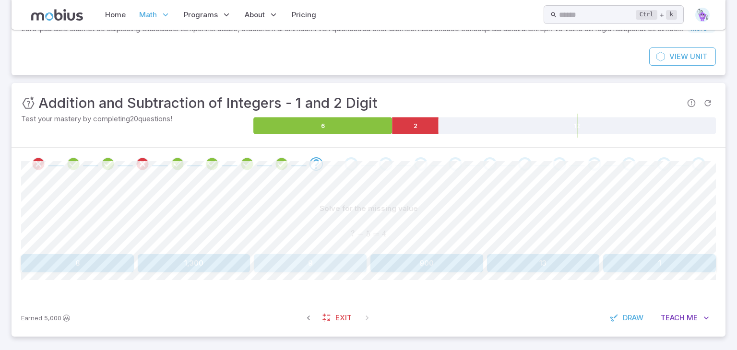
click at [351, 258] on button "9" at bounding box center [310, 263] width 113 height 18
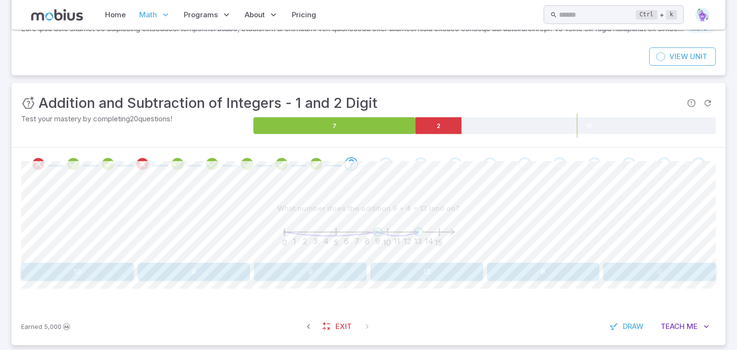
click at [404, 277] on button "13" at bounding box center [427, 272] width 113 height 18
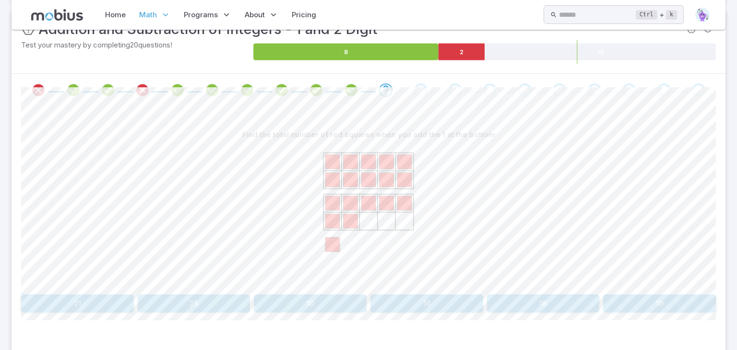
scroll to position [161, 0]
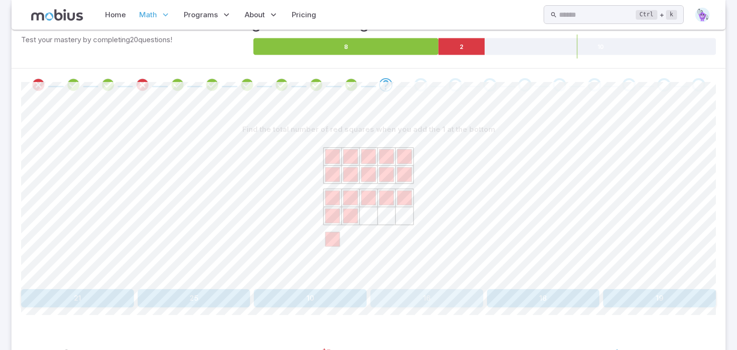
click at [435, 293] on button "16" at bounding box center [427, 298] width 113 height 18
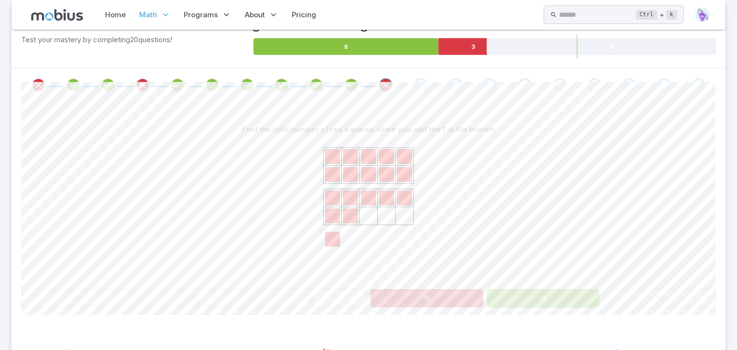
click at [507, 301] on button "18" at bounding box center [543, 298] width 113 height 18
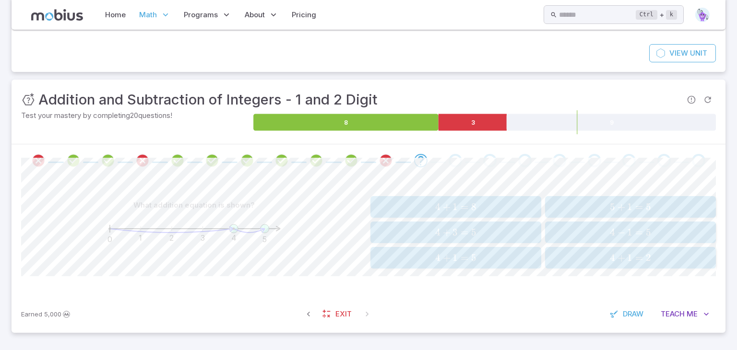
scroll to position [85, 0]
click at [459, 265] on button "4 + 1 = 5 4 + 1 = 5 4 + 1 = 5" at bounding box center [456, 258] width 171 height 22
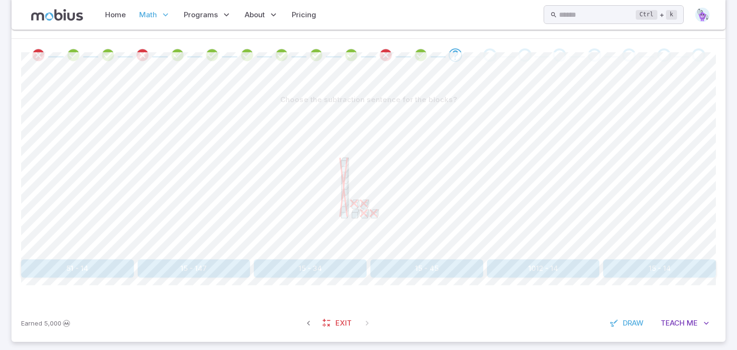
scroll to position [200, 0]
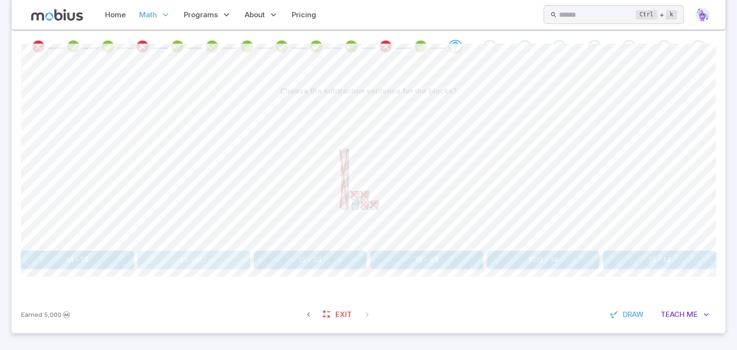
click at [198, 265] on button "15 - 147" at bounding box center [194, 260] width 113 height 18
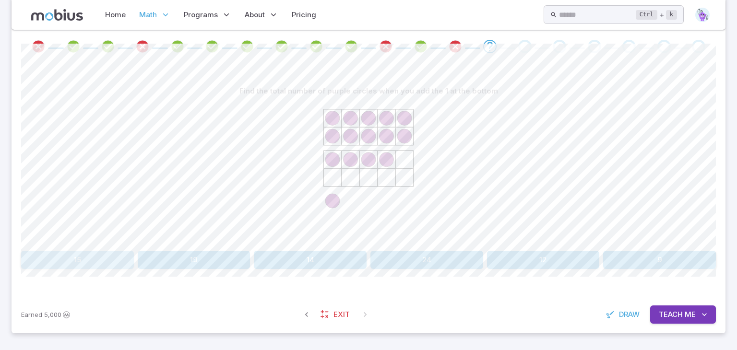
click at [110, 259] on button "15" at bounding box center [77, 260] width 113 height 18
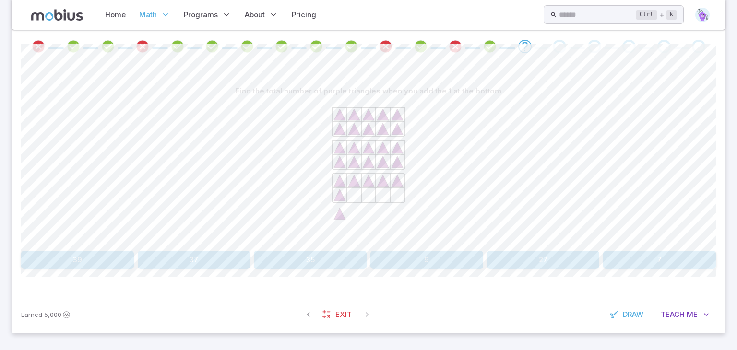
drag, startPoint x: 520, startPoint y: 249, endPoint x: 507, endPoint y: 258, distance: 15.6
click at [507, 258] on div "Find the total number of purple triangles when you add the 1 at the bottom 39 3…" at bounding box center [368, 175] width 695 height 187
drag, startPoint x: 507, startPoint y: 258, endPoint x: 501, endPoint y: 262, distance: 7.6
click at [501, 262] on button "27" at bounding box center [543, 260] width 113 height 18
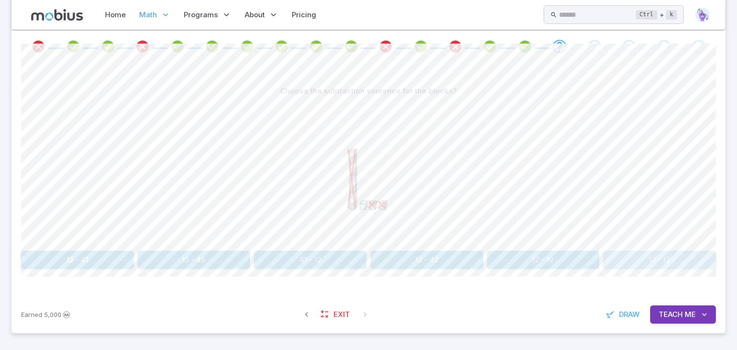
click at [628, 265] on button "13 - 12" at bounding box center [659, 260] width 113 height 18
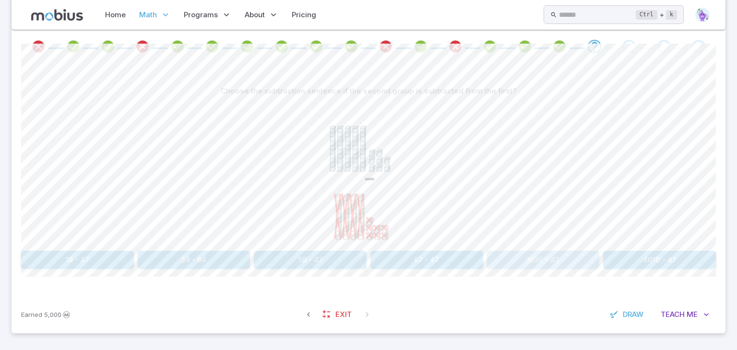
click at [581, 253] on button "1030 - 47" at bounding box center [543, 260] width 113 height 18
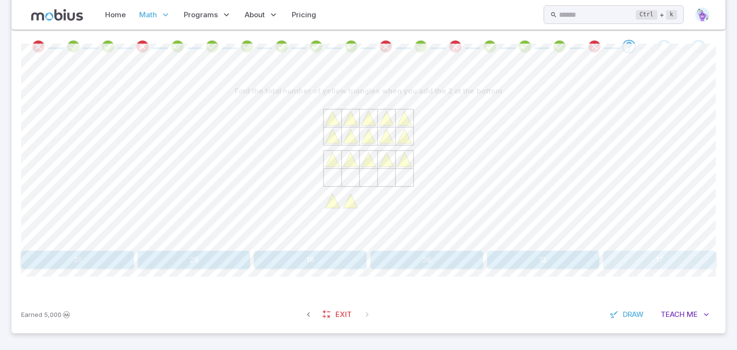
click at [639, 253] on button "17" at bounding box center [659, 260] width 113 height 18
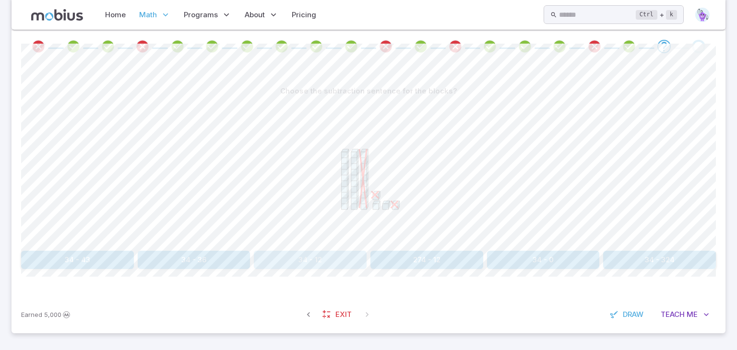
click at [313, 264] on button "34 - 12" at bounding box center [310, 260] width 113 height 18
click at [350, 251] on button "19" at bounding box center [310, 260] width 113 height 18
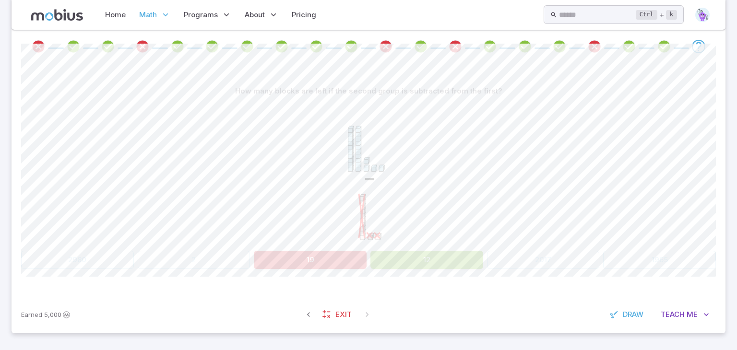
click at [421, 263] on button "12" at bounding box center [427, 260] width 113 height 18
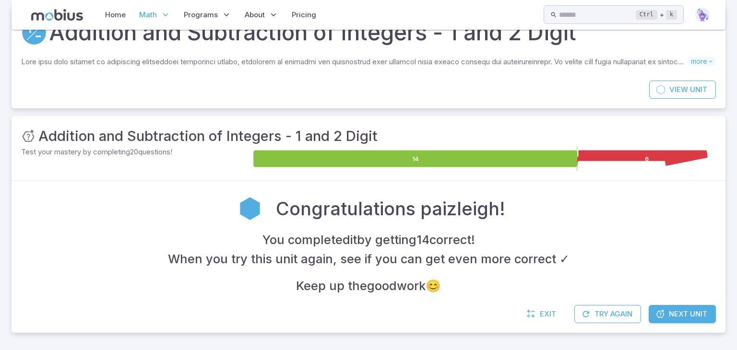
scroll to position [48, 0]
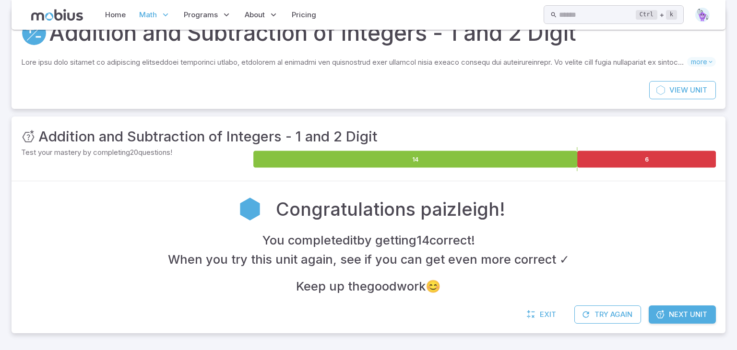
click at [706, 315] on span "Next Unit" at bounding box center [688, 315] width 38 height 11
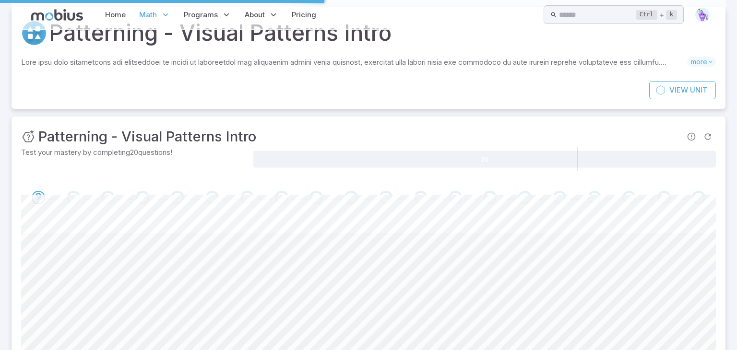
scroll to position [0, 0]
